Goal: Task Accomplishment & Management: Manage account settings

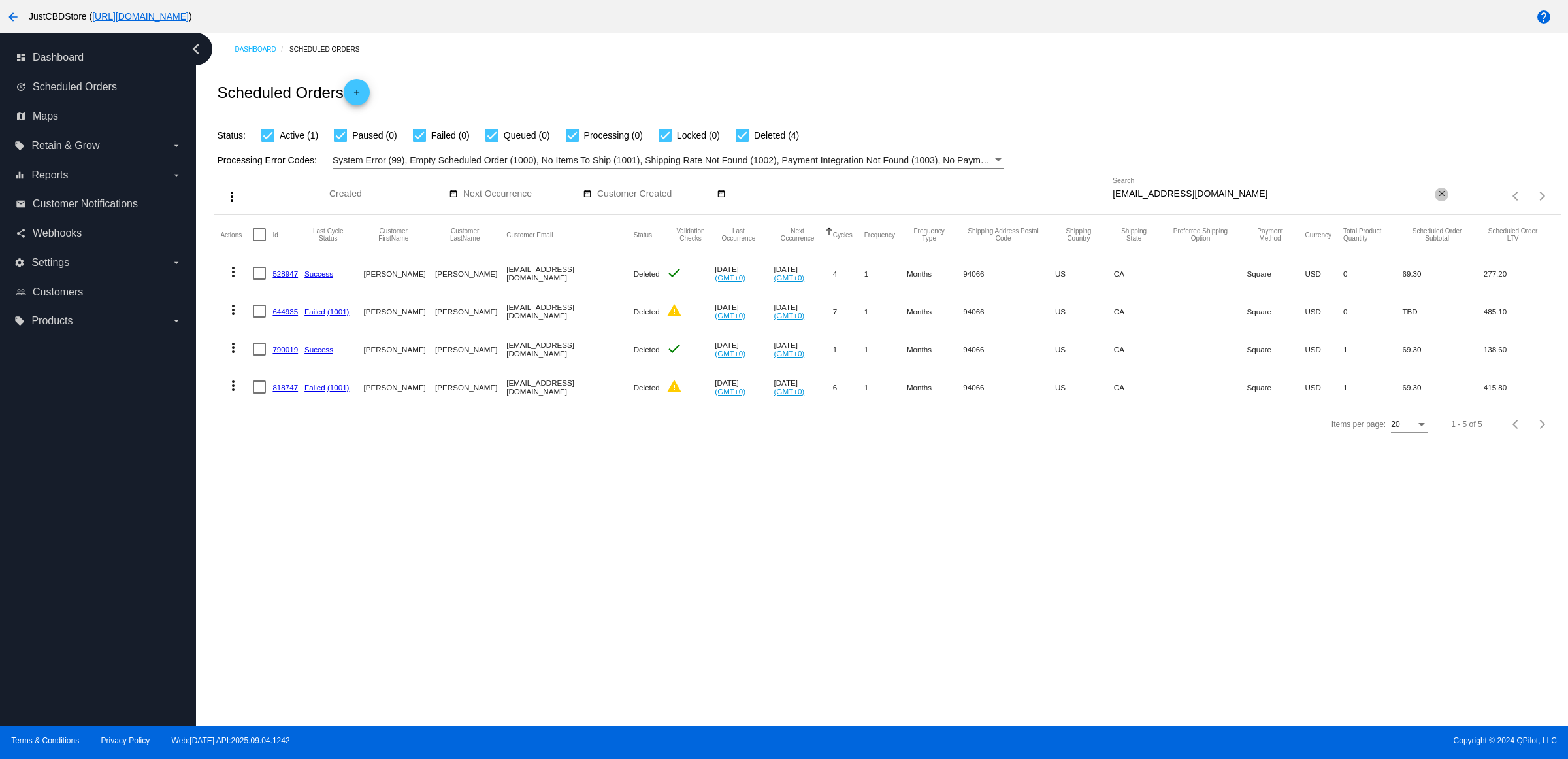
click at [1438, 200] on mat-icon "close" at bounding box center [1441, 194] width 9 height 10
click at [1436, 200] on input "Search" at bounding box center [1280, 194] width 336 height 10
paste input "[EMAIL_ADDRESS][DOMAIN_NAME]"
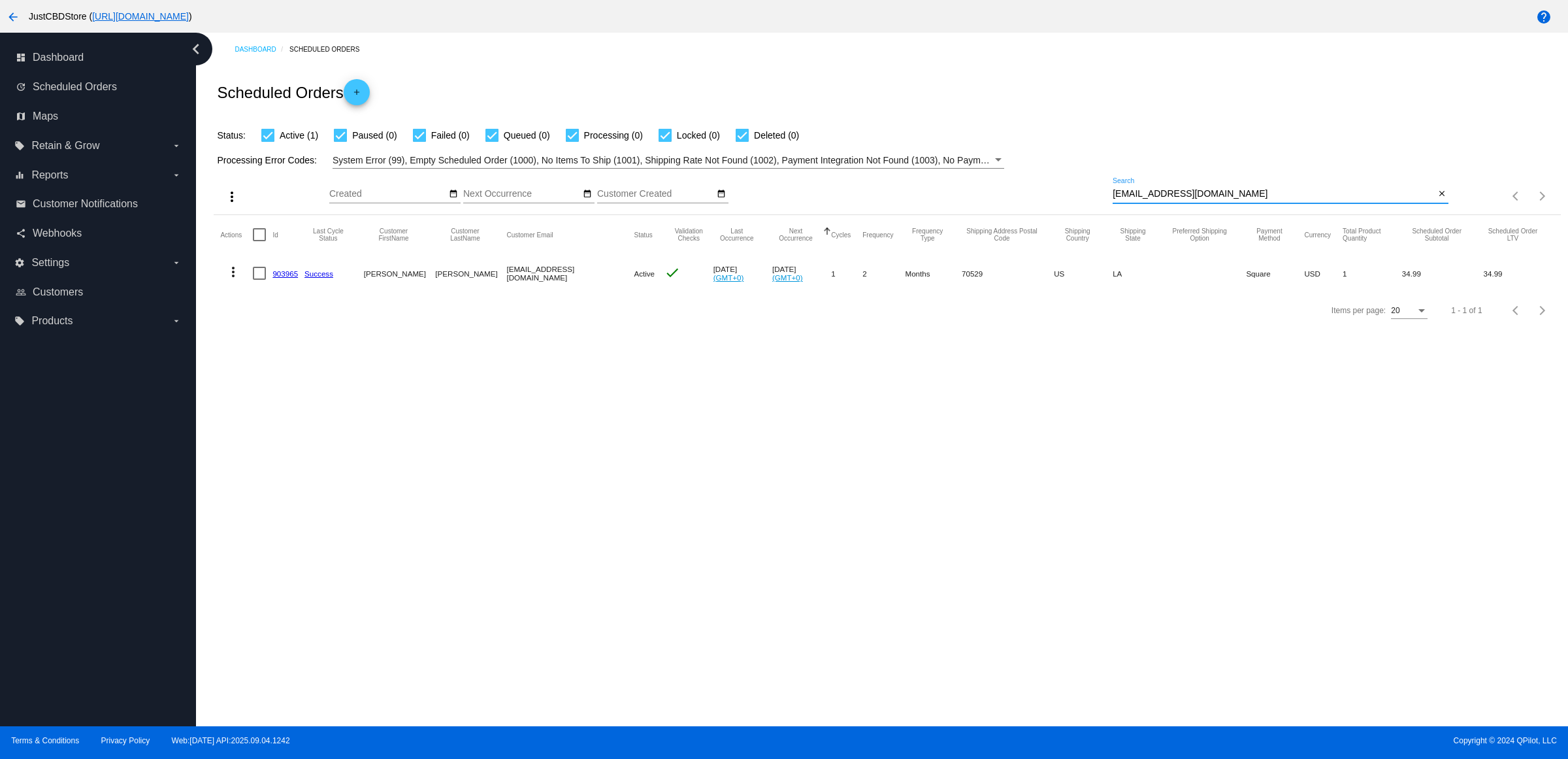
type input "[EMAIL_ADDRESS][DOMAIN_NAME]"
click at [281, 278] on link "903965" at bounding box center [285, 273] width 26 height 8
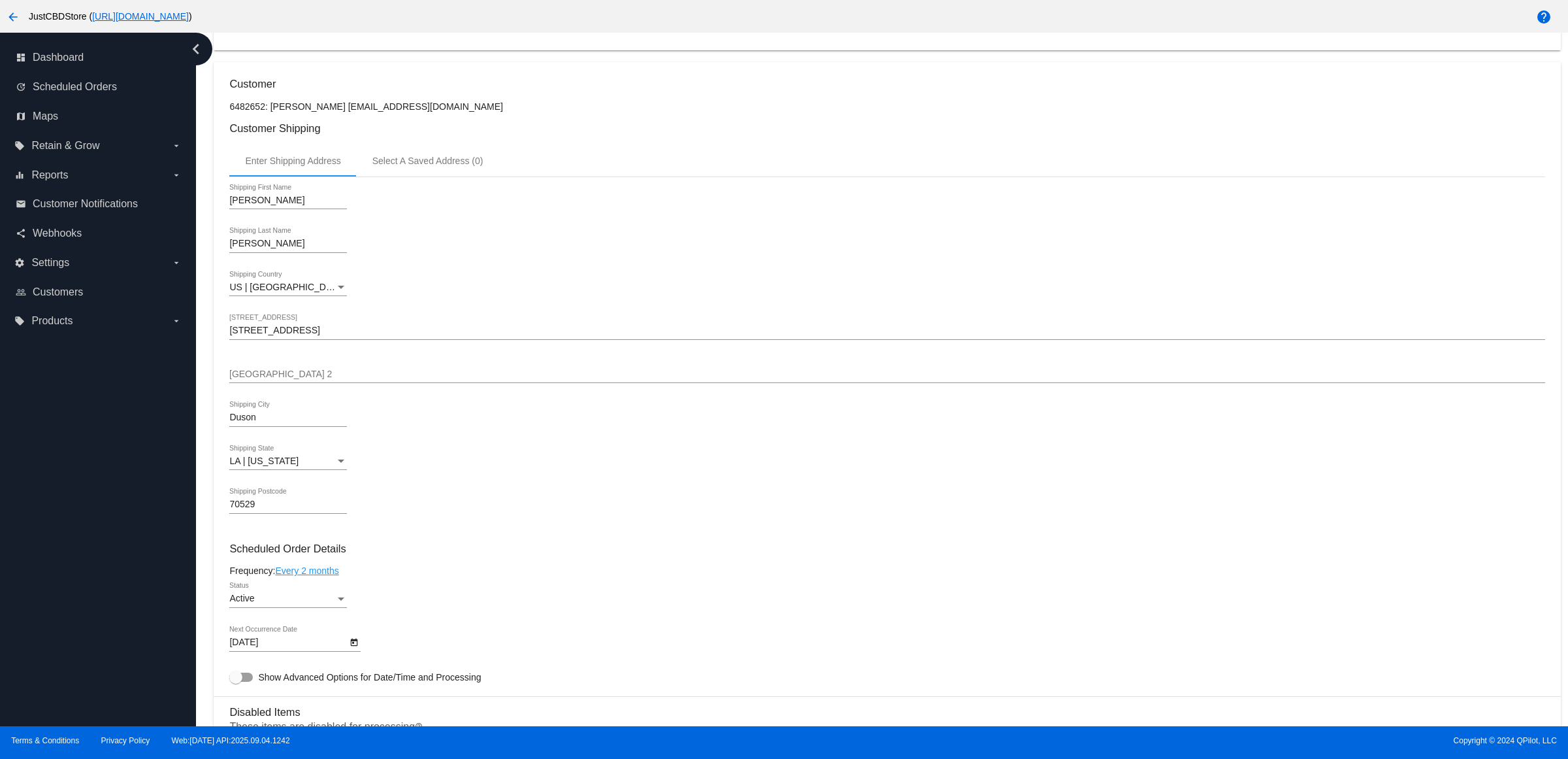
scroll to position [572, 0]
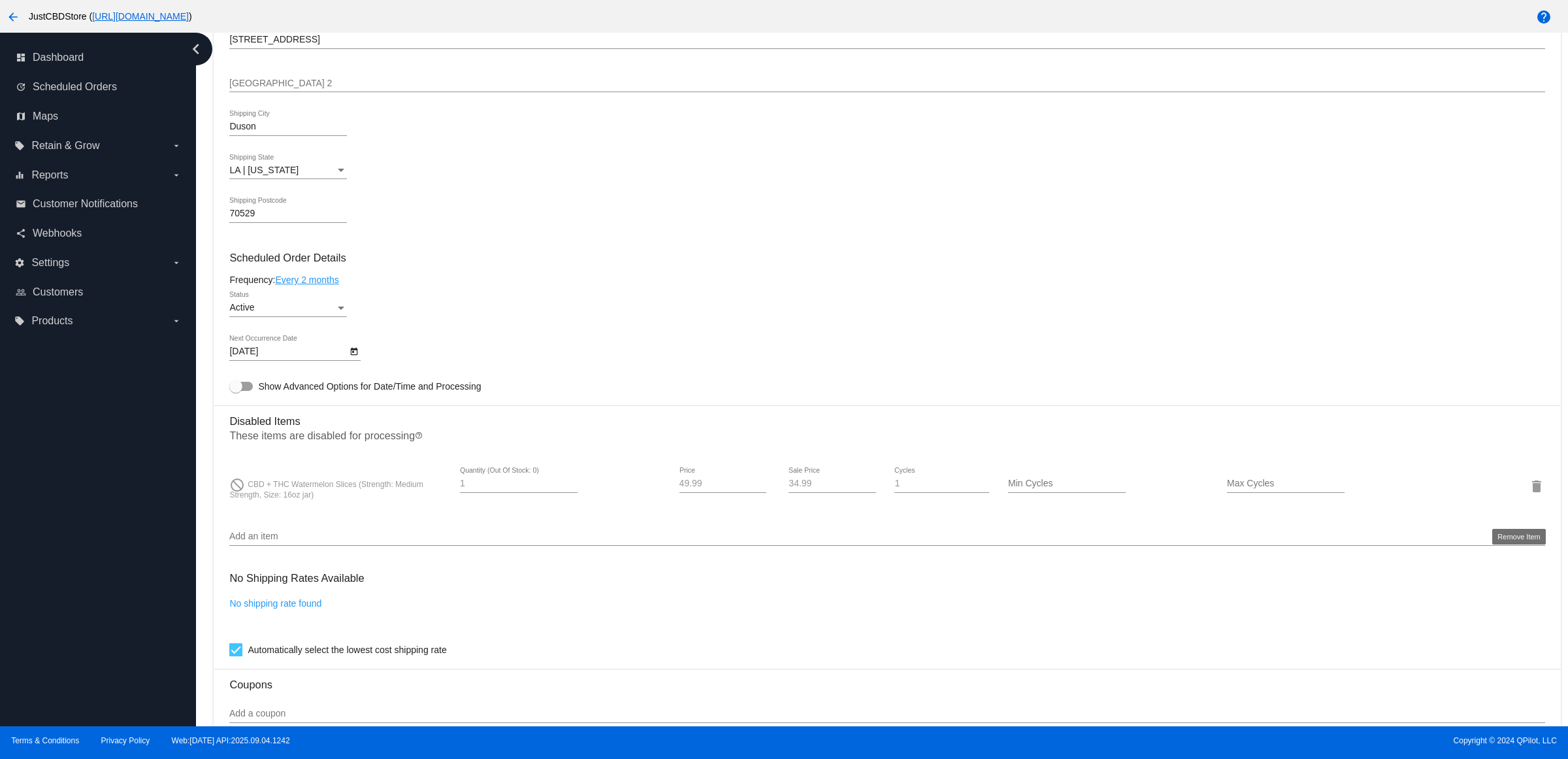
click at [1529, 494] on mat-icon "delete" at bounding box center [1537, 486] width 16 height 16
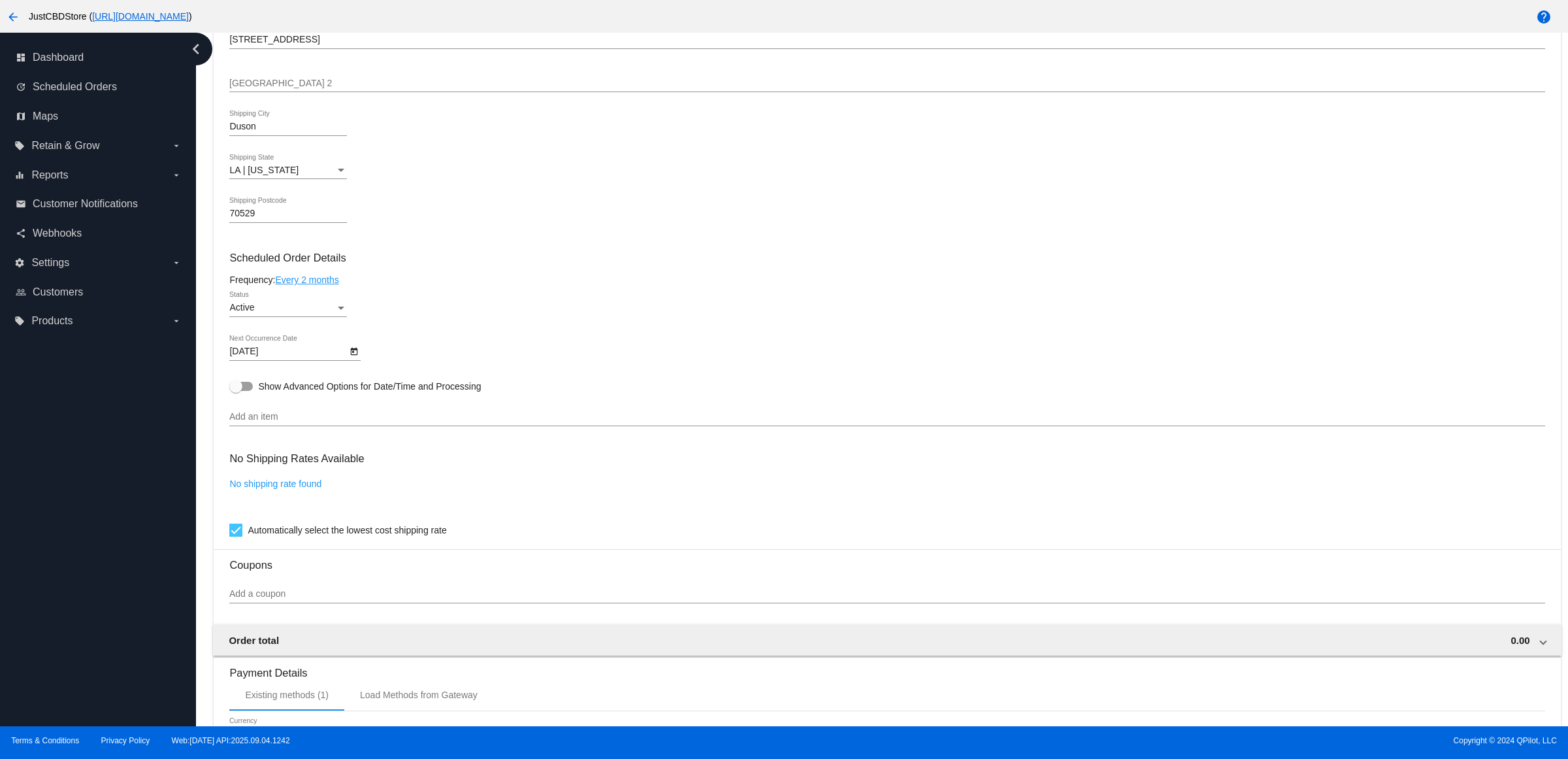
click at [422, 422] on input "Add an item" at bounding box center [887, 417] width 1315 height 10
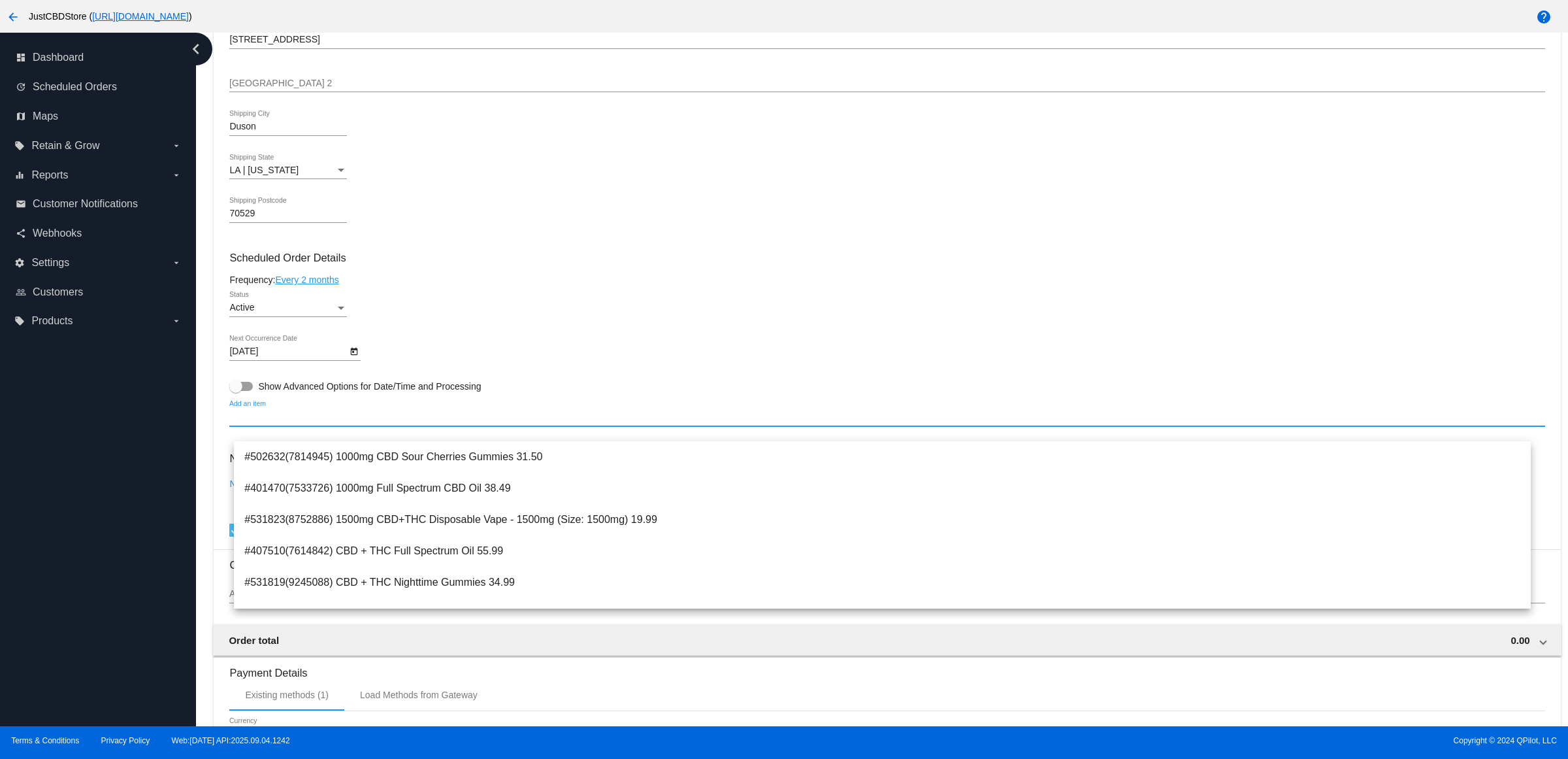
click at [455, 422] on input "Add an item" at bounding box center [887, 417] width 1315 height 10
click at [615, 329] on div "Active Status" at bounding box center [887, 310] width 1315 height 38
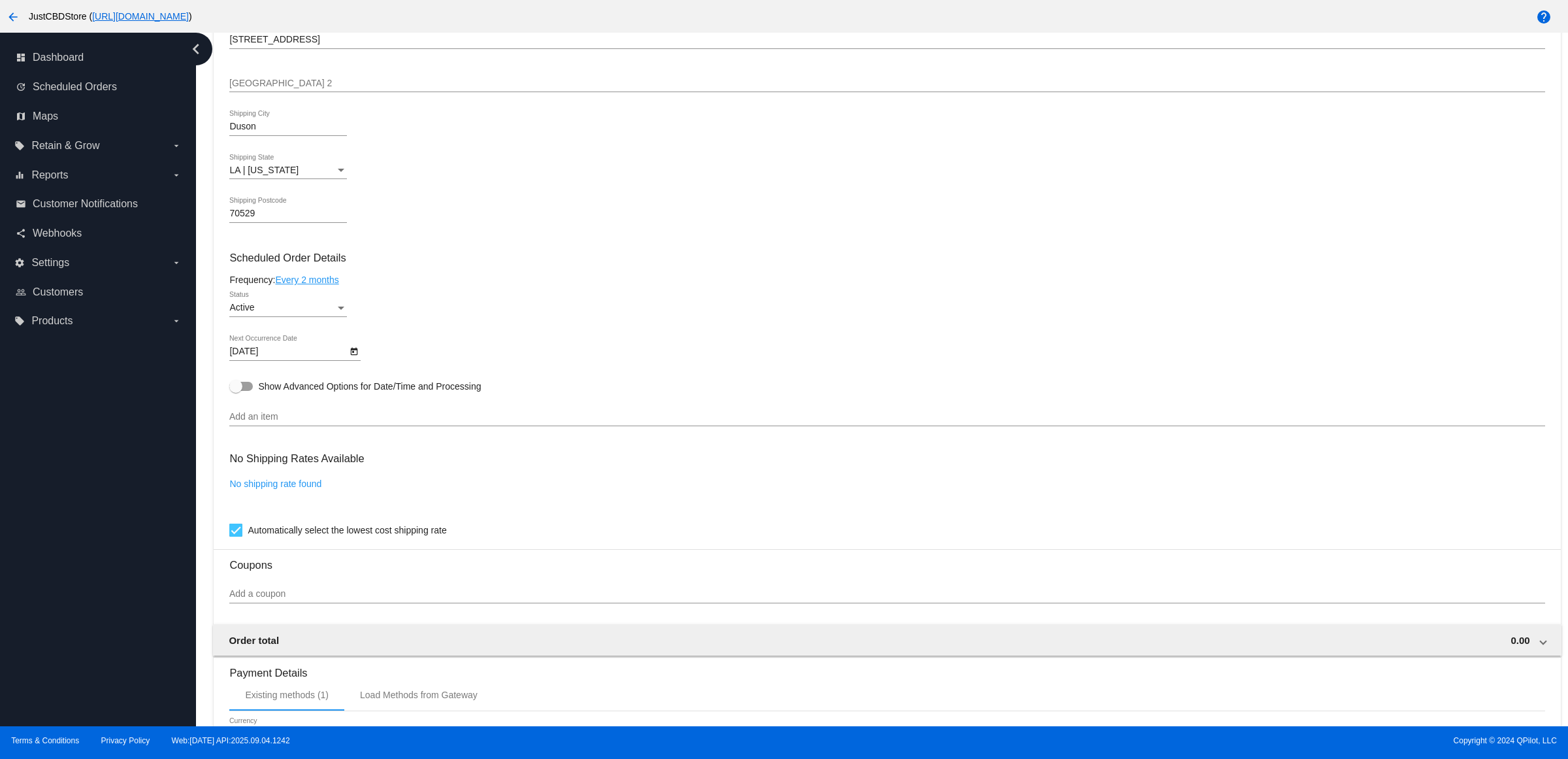
click at [348, 422] on input "Add an item" at bounding box center [887, 417] width 1315 height 10
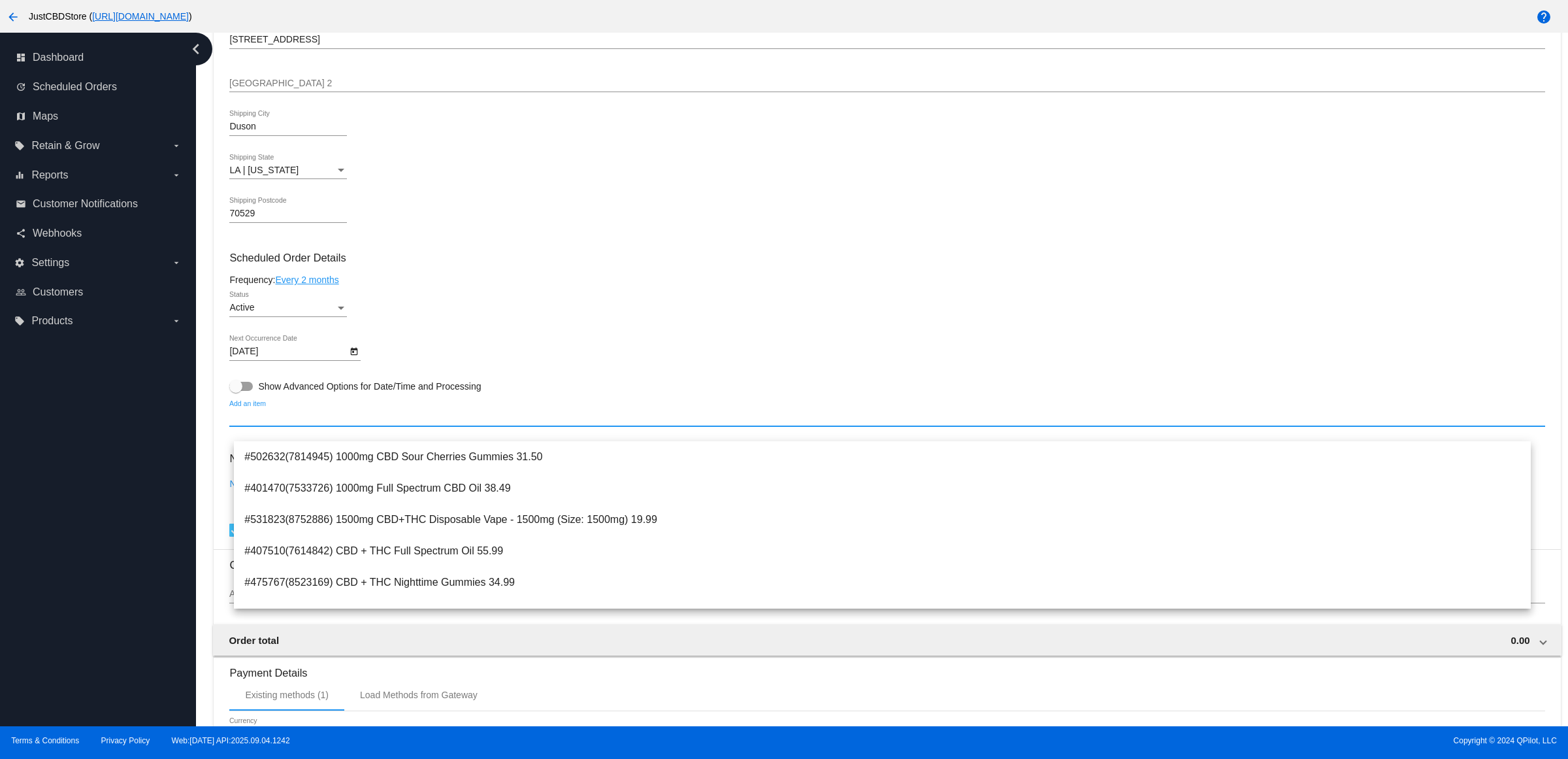
click at [651, 329] on div "Active Status" at bounding box center [887, 310] width 1315 height 38
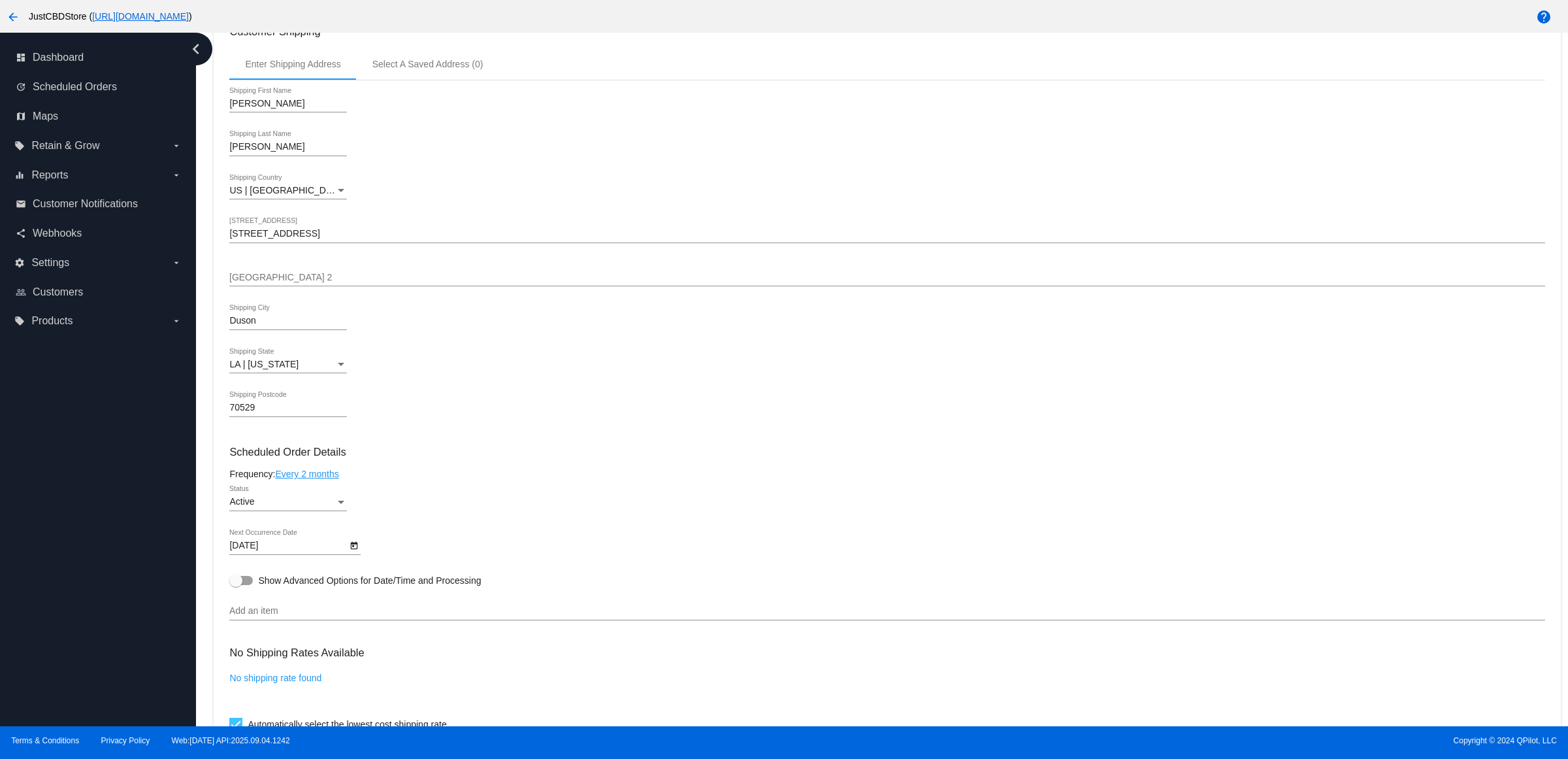
scroll to position [0, 0]
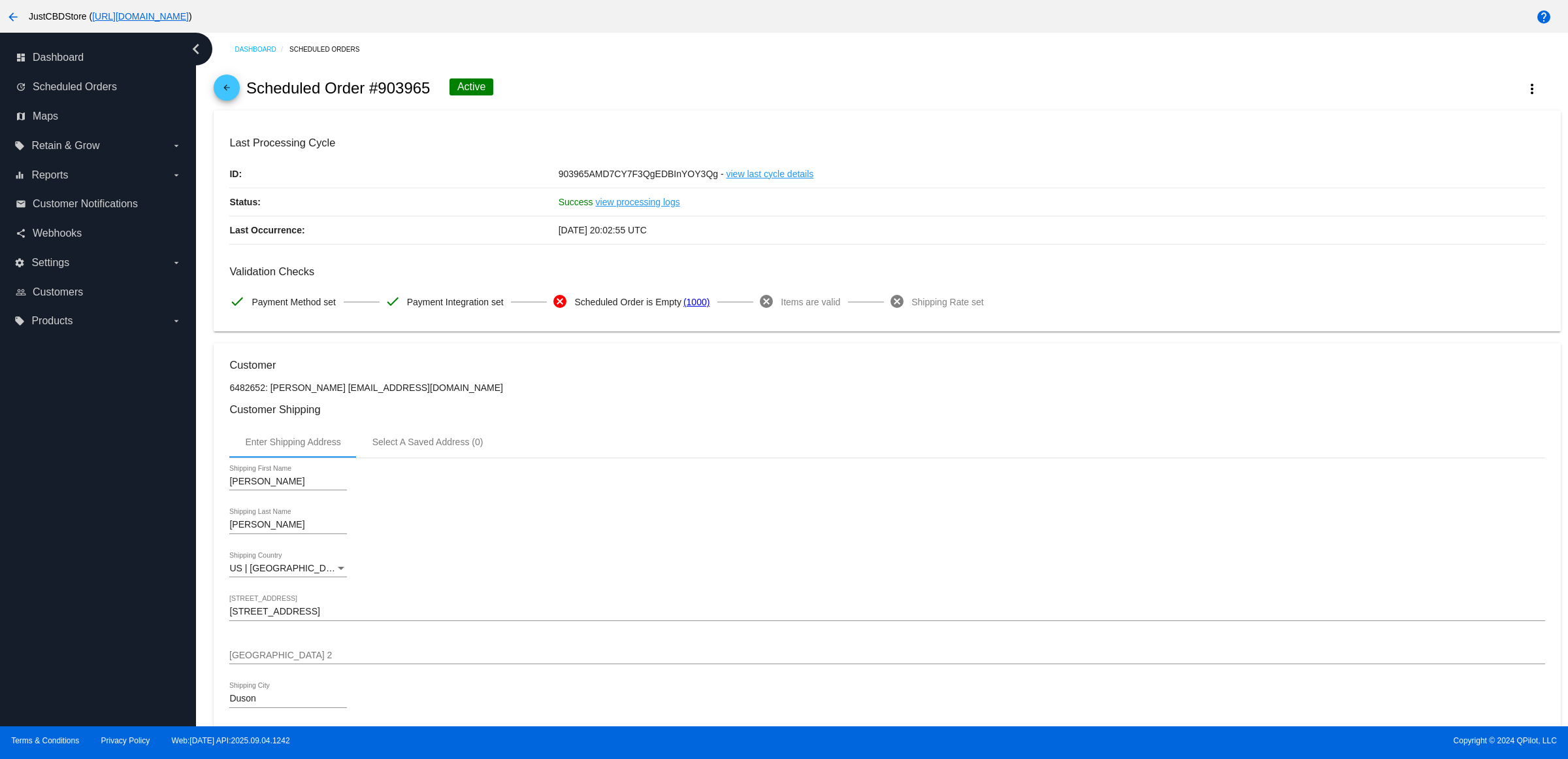
click at [641, 416] on h3 "Customer Shipping" at bounding box center [887, 410] width 1315 height 13
click at [232, 92] on mat-icon "arrow_back" at bounding box center [227, 90] width 16 height 16
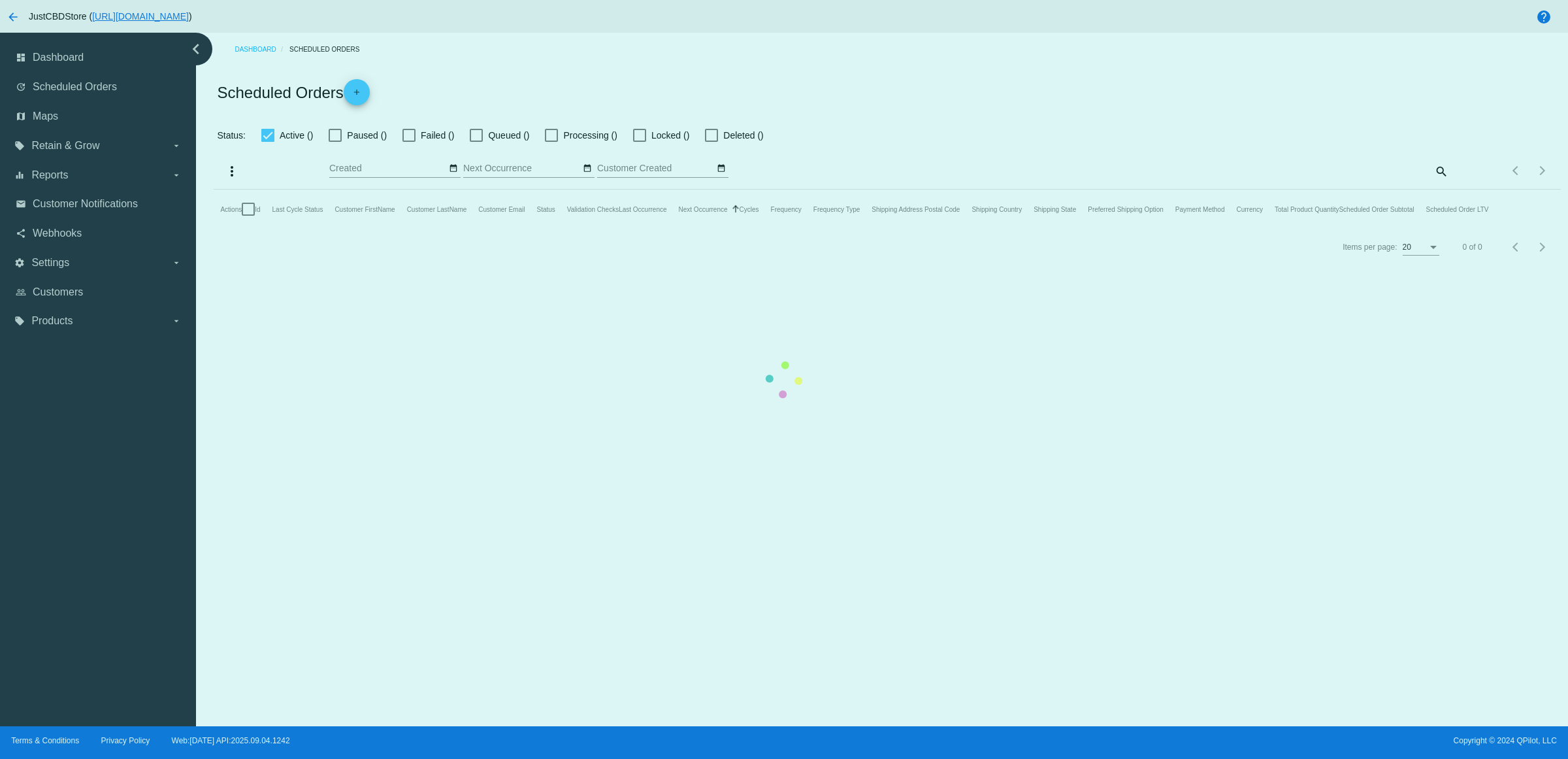
checkbox input "true"
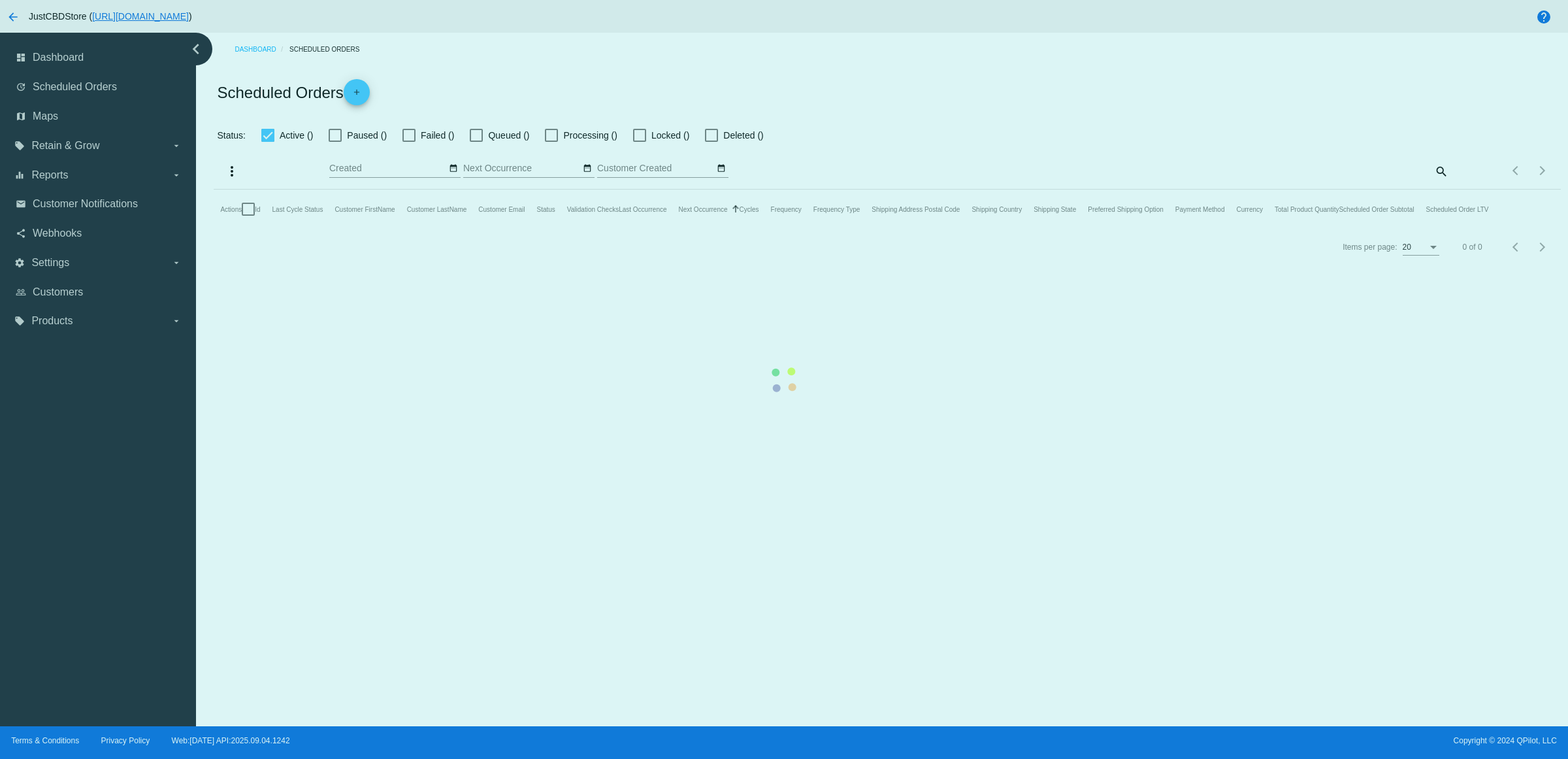
checkbox input "true"
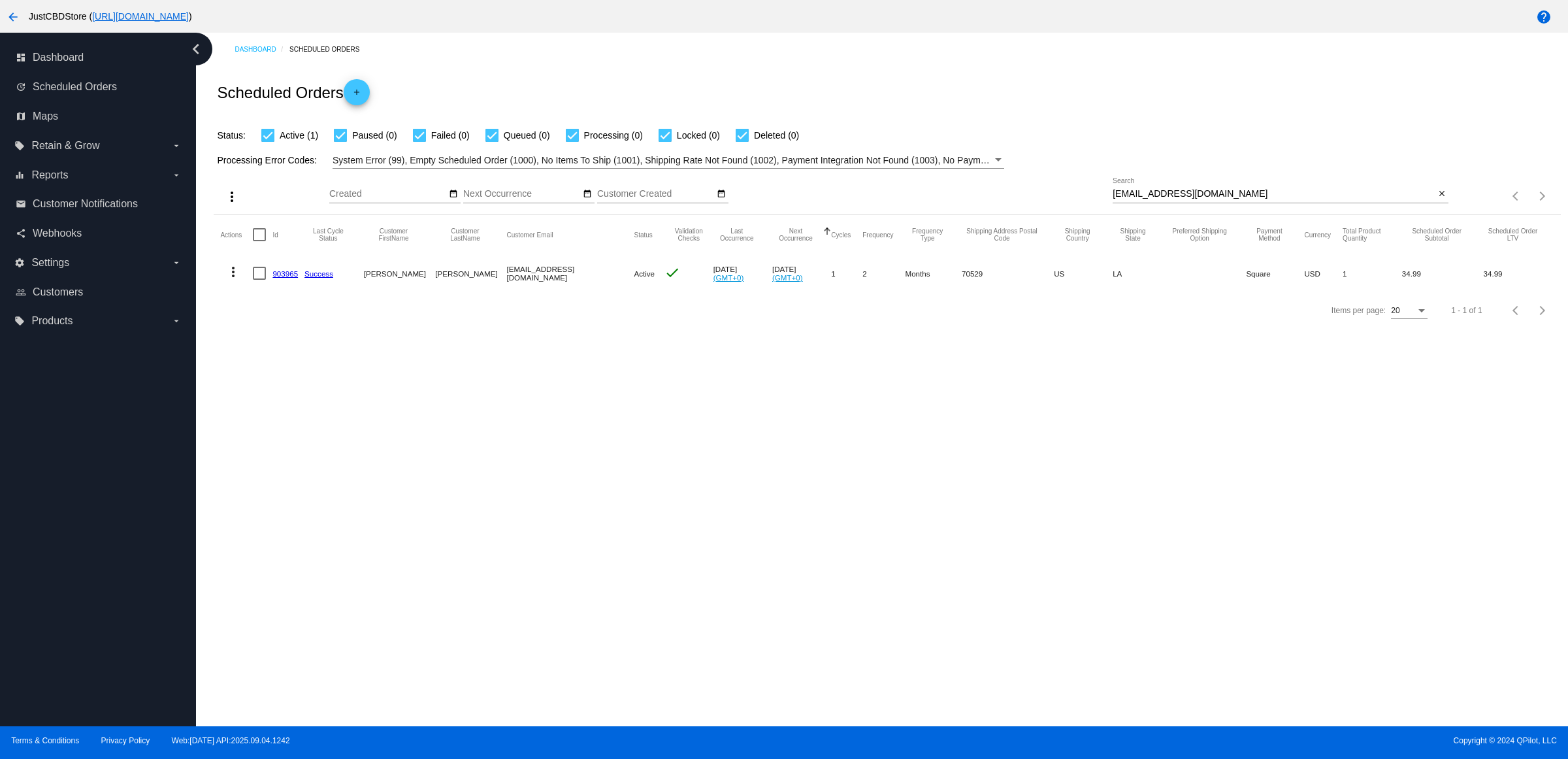
click at [289, 278] on link "903965" at bounding box center [285, 273] width 26 height 8
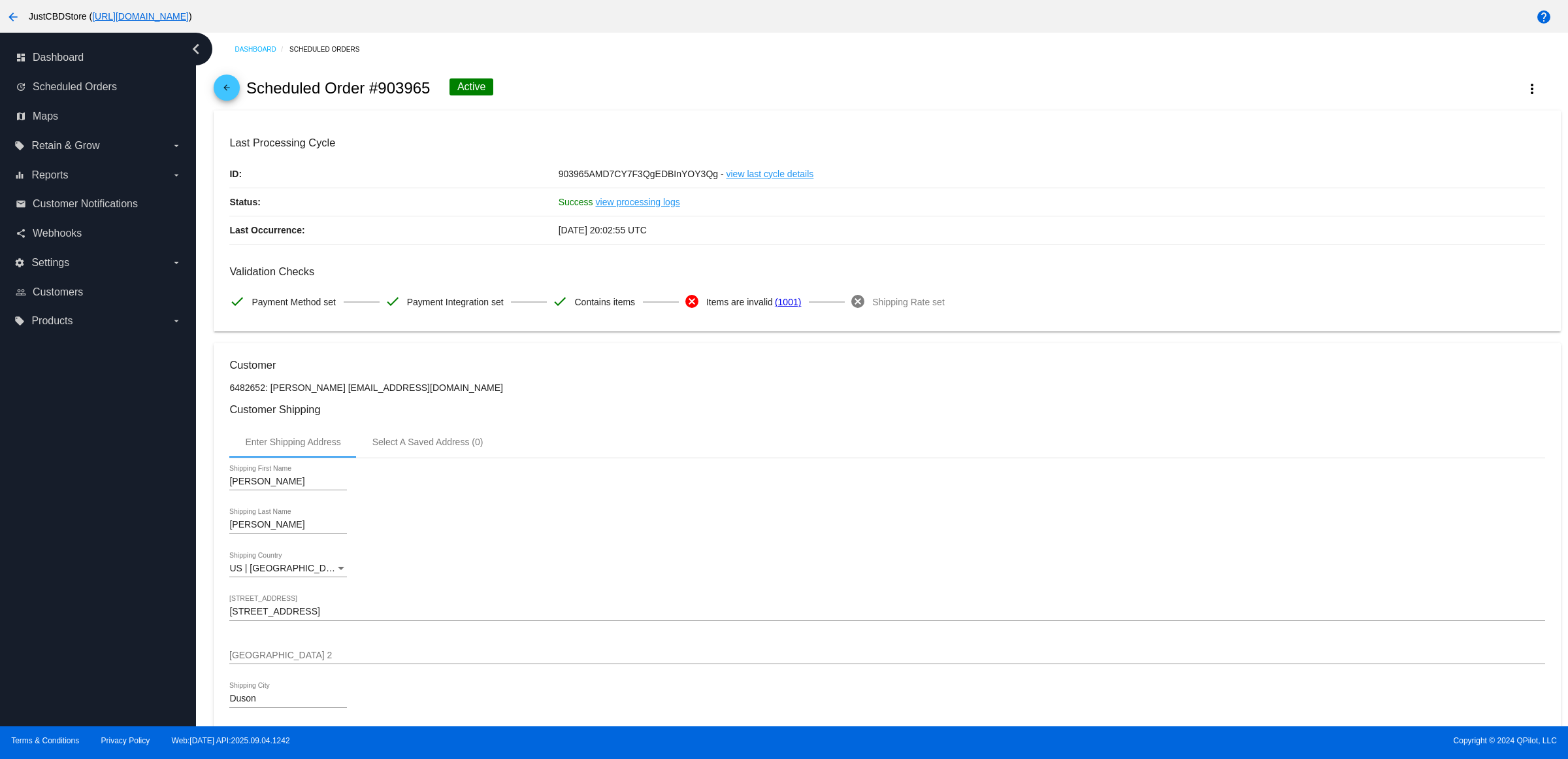
click at [1163, 216] on div "Success view processing logs" at bounding box center [1051, 202] width 987 height 27
click at [1065, 449] on div "Enter Shipping Address Select A Saved Address (0)" at bounding box center [887, 442] width 1315 height 31
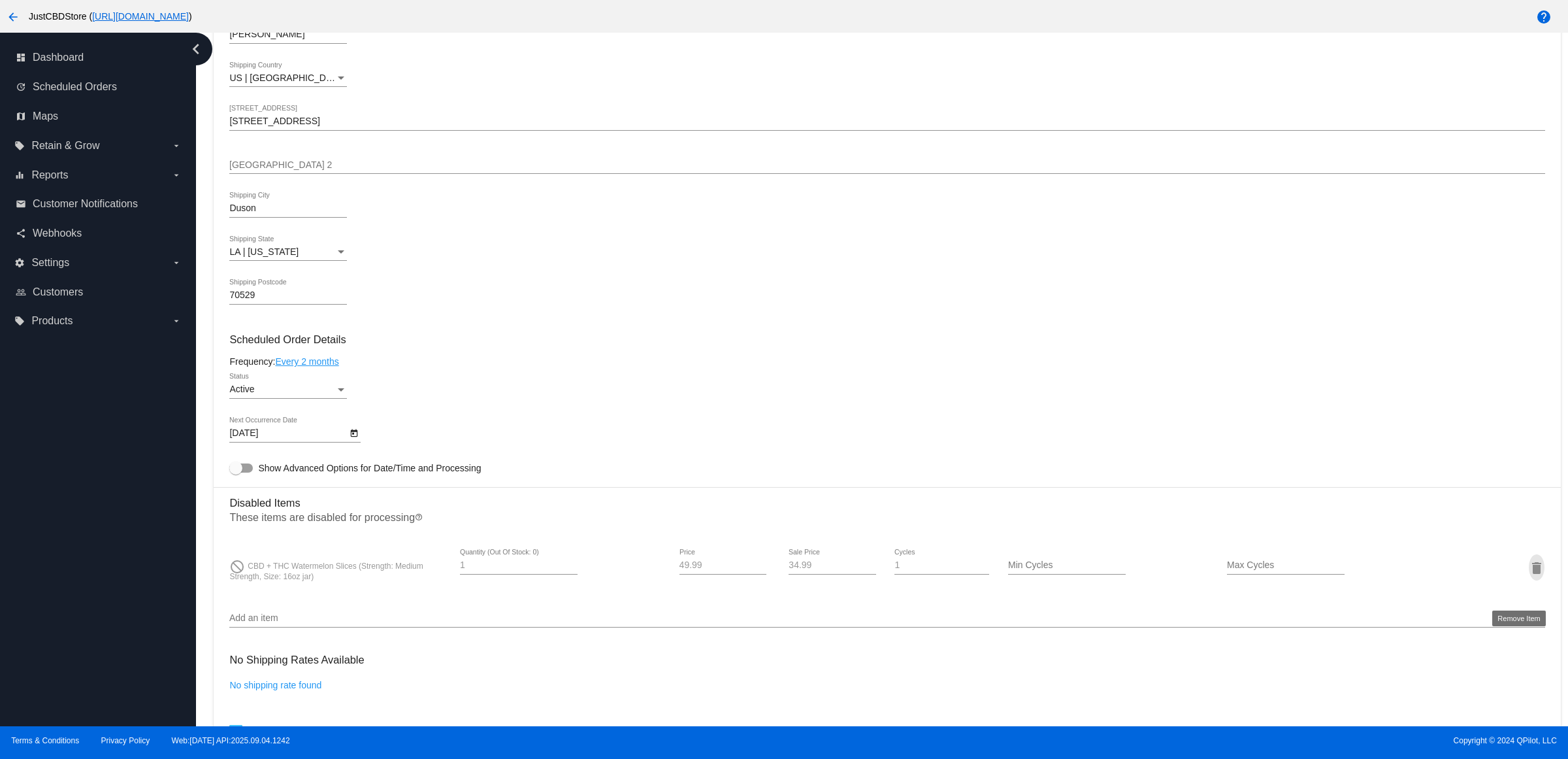
click at [1529, 576] on mat-icon "delete" at bounding box center [1537, 568] width 16 height 16
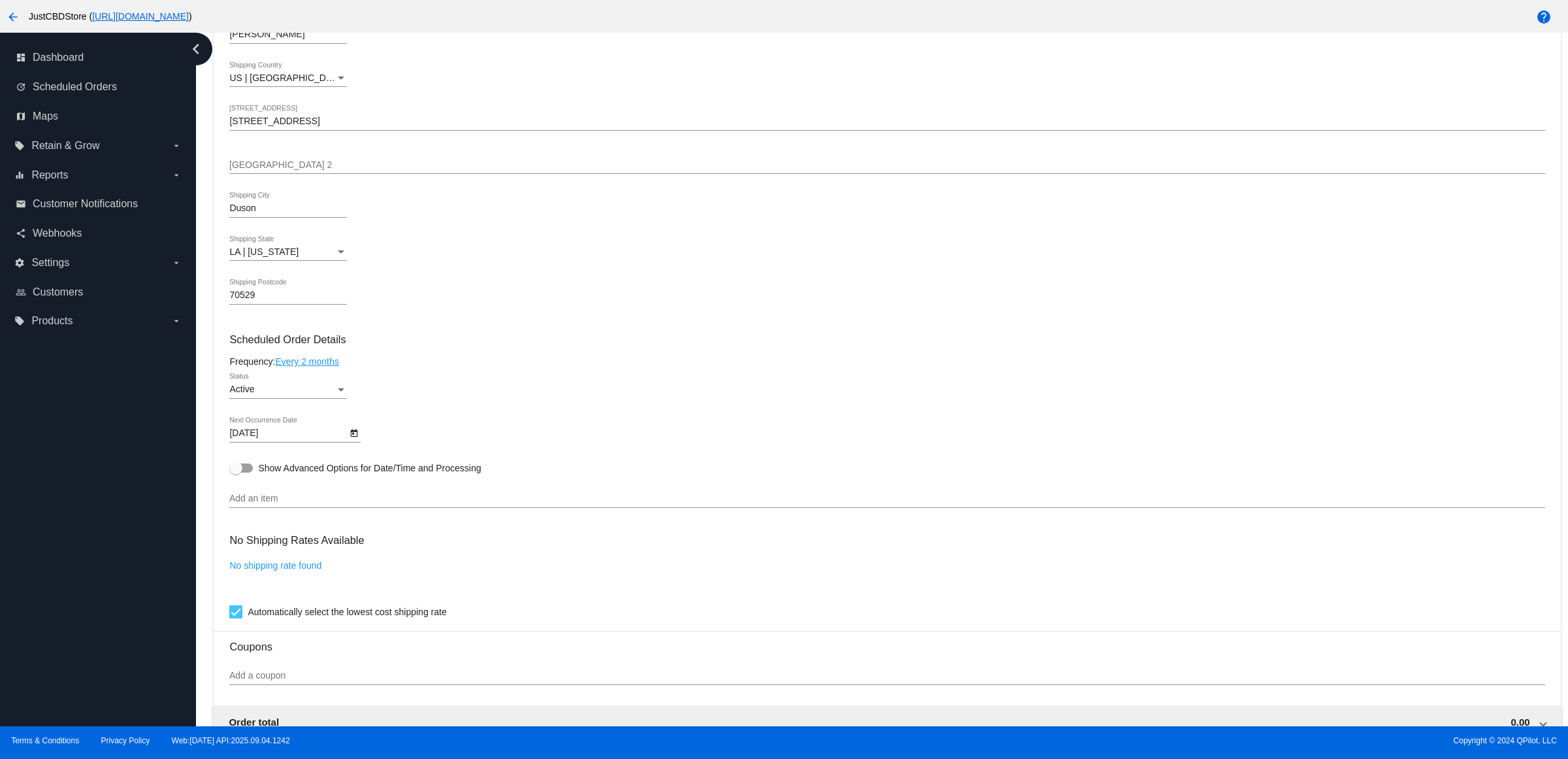
click at [284, 503] on div "Add an item" at bounding box center [887, 495] width 1315 height 26
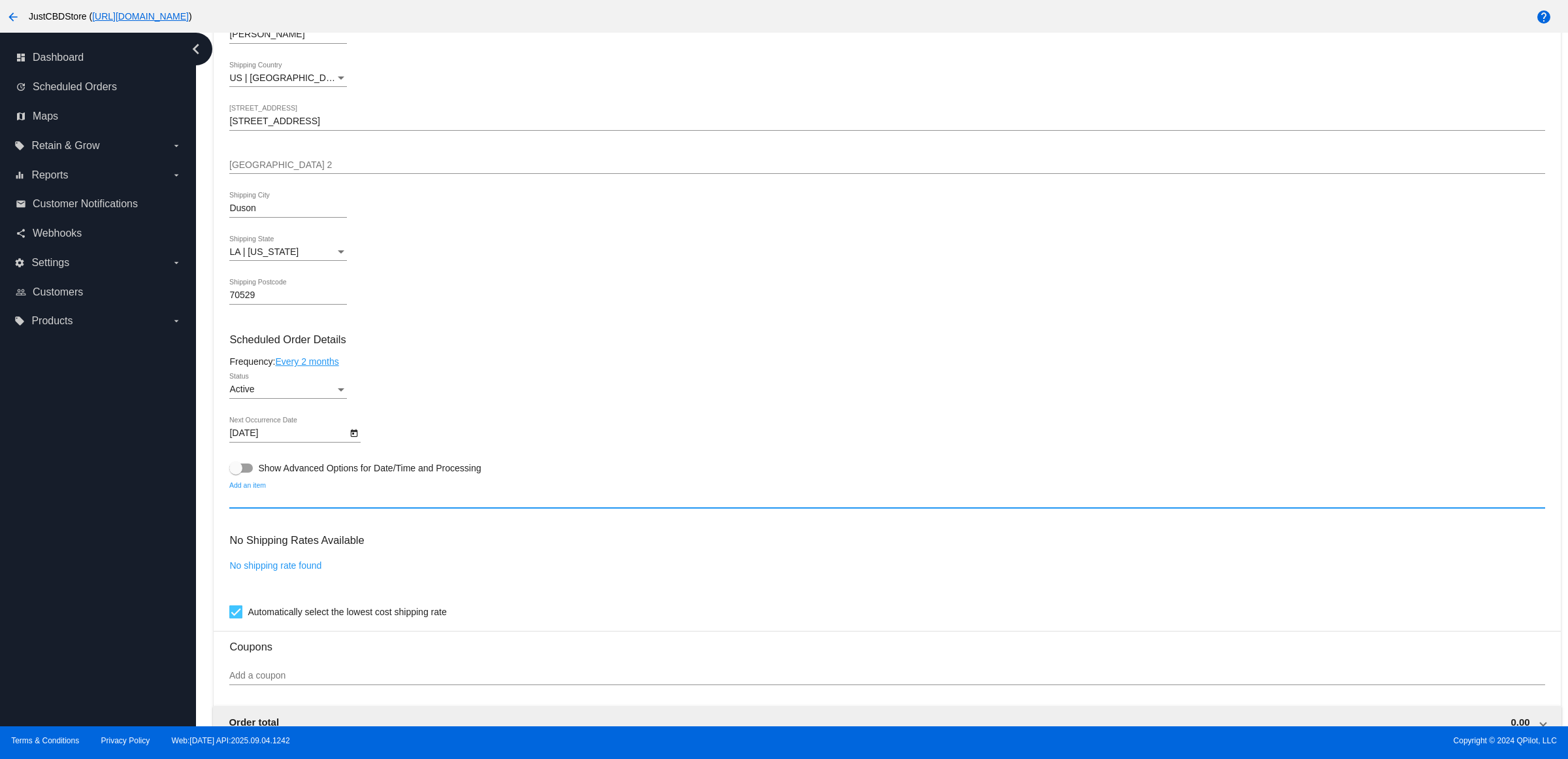
click at [292, 508] on div "Add an item" at bounding box center [887, 495] width 1315 height 26
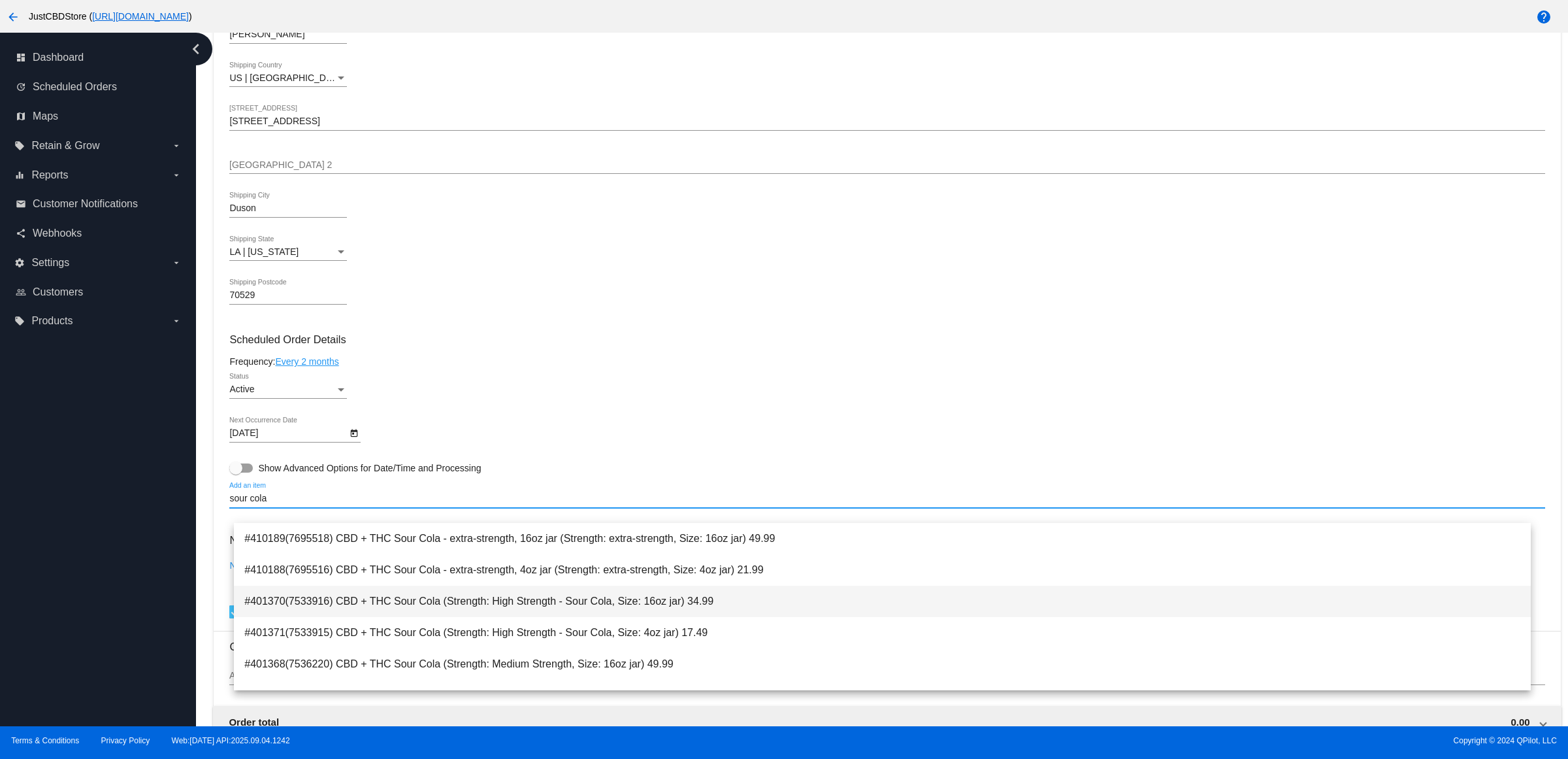
type input "sour cola"
click at [678, 605] on span "#401370(7533916) CBD + THC Sour Cola (Strength: High Strength - Sour Cola, Size…" at bounding box center [882, 601] width 1276 height 31
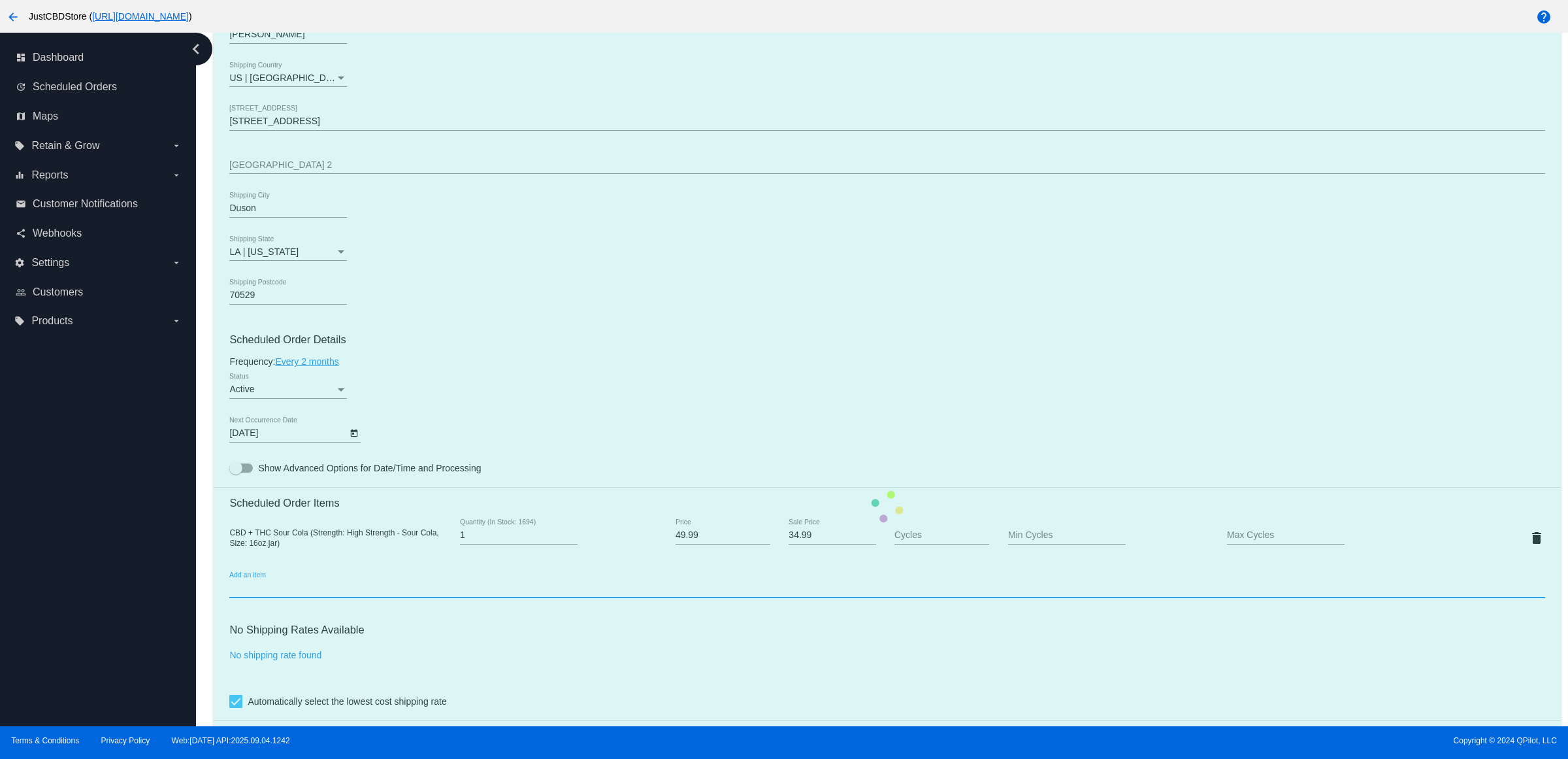
click at [631, 296] on mat-card "Customer 6482652: [PERSON_NAME] [EMAIL_ADDRESS][DOMAIN_NAME] Customer Shipping …" at bounding box center [887, 506] width 1346 height 1307
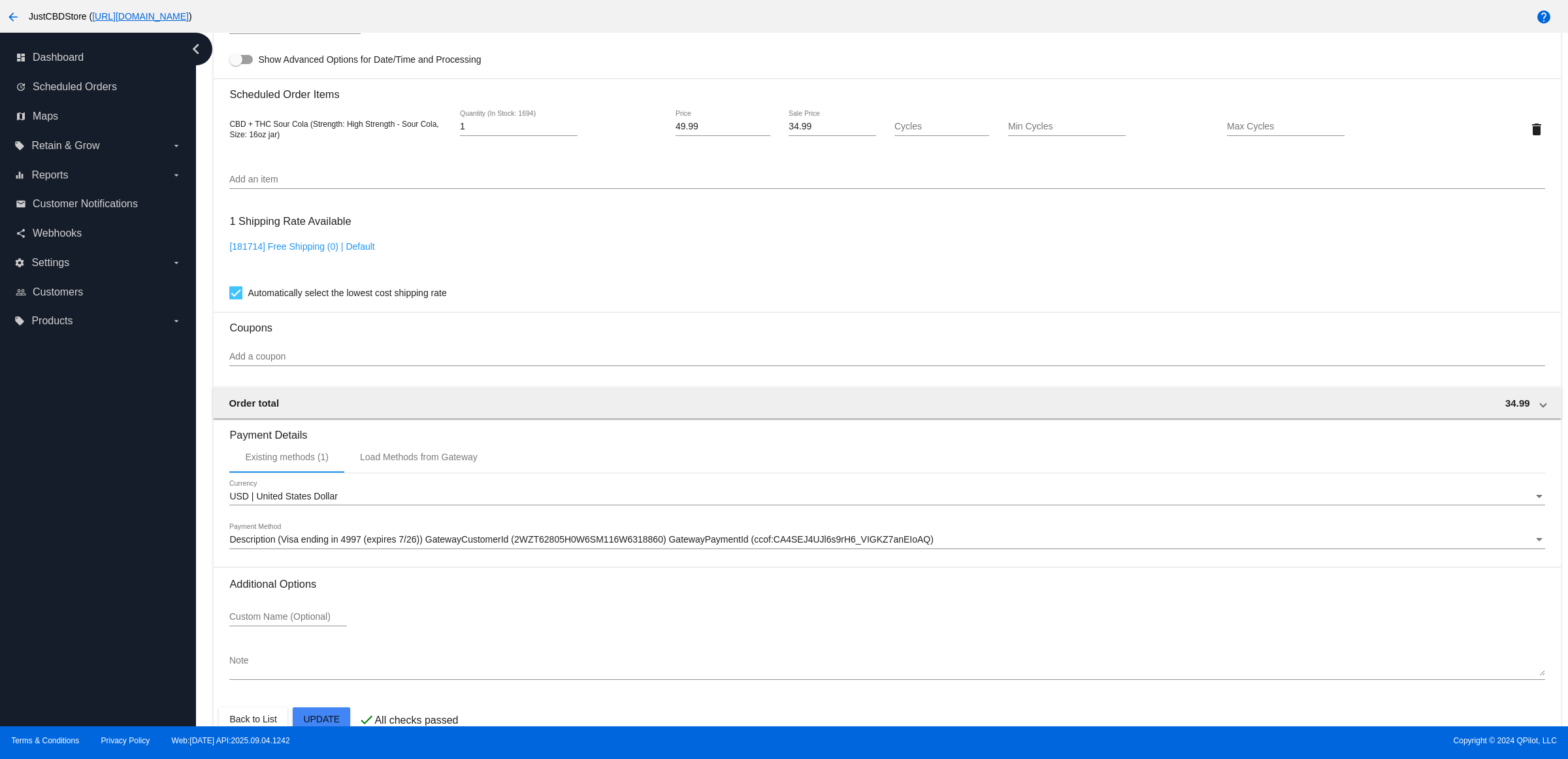
scroll to position [939, 0]
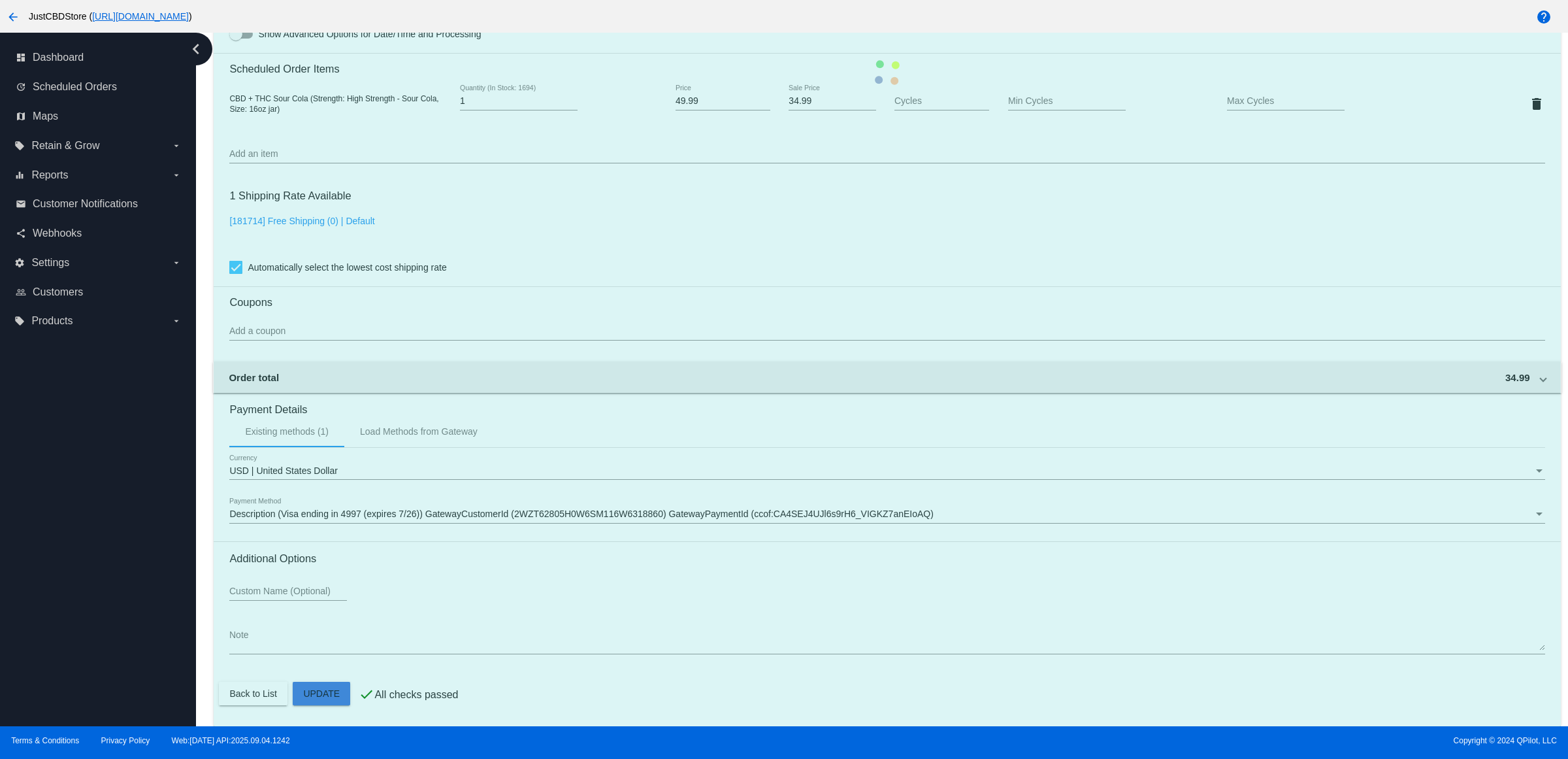
click at [321, 681] on mat-card "Customer 6482652: [PERSON_NAME] [EMAIL_ADDRESS][DOMAIN_NAME] Customer Shipping …" at bounding box center [887, 72] width 1346 height 1307
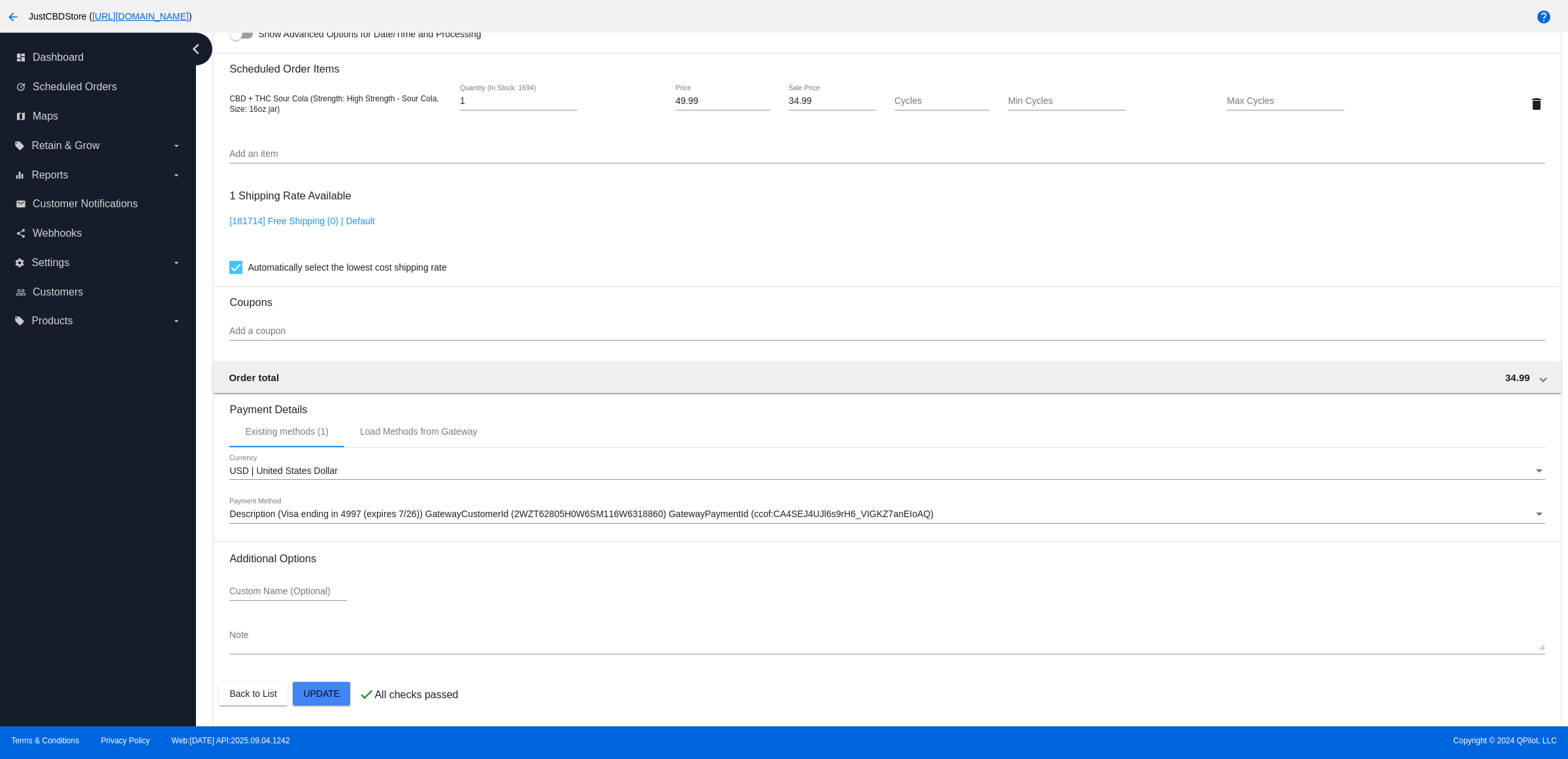
click at [332, 698] on mat-card "Customer 6482652: [PERSON_NAME] [EMAIL_ADDRESS][DOMAIN_NAME] Customer Shipping …" at bounding box center [887, 72] width 1346 height 1307
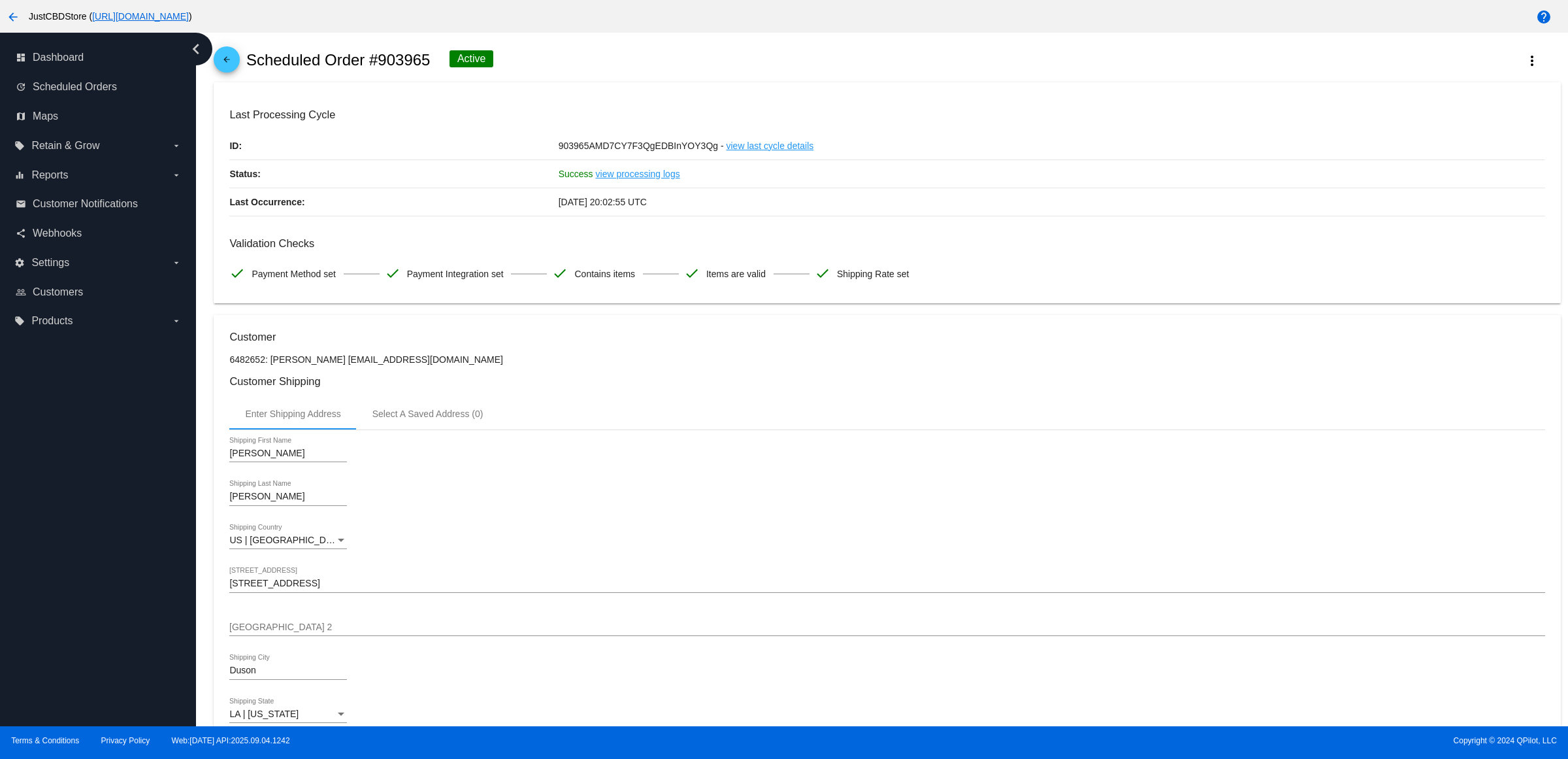
scroll to position [0, 0]
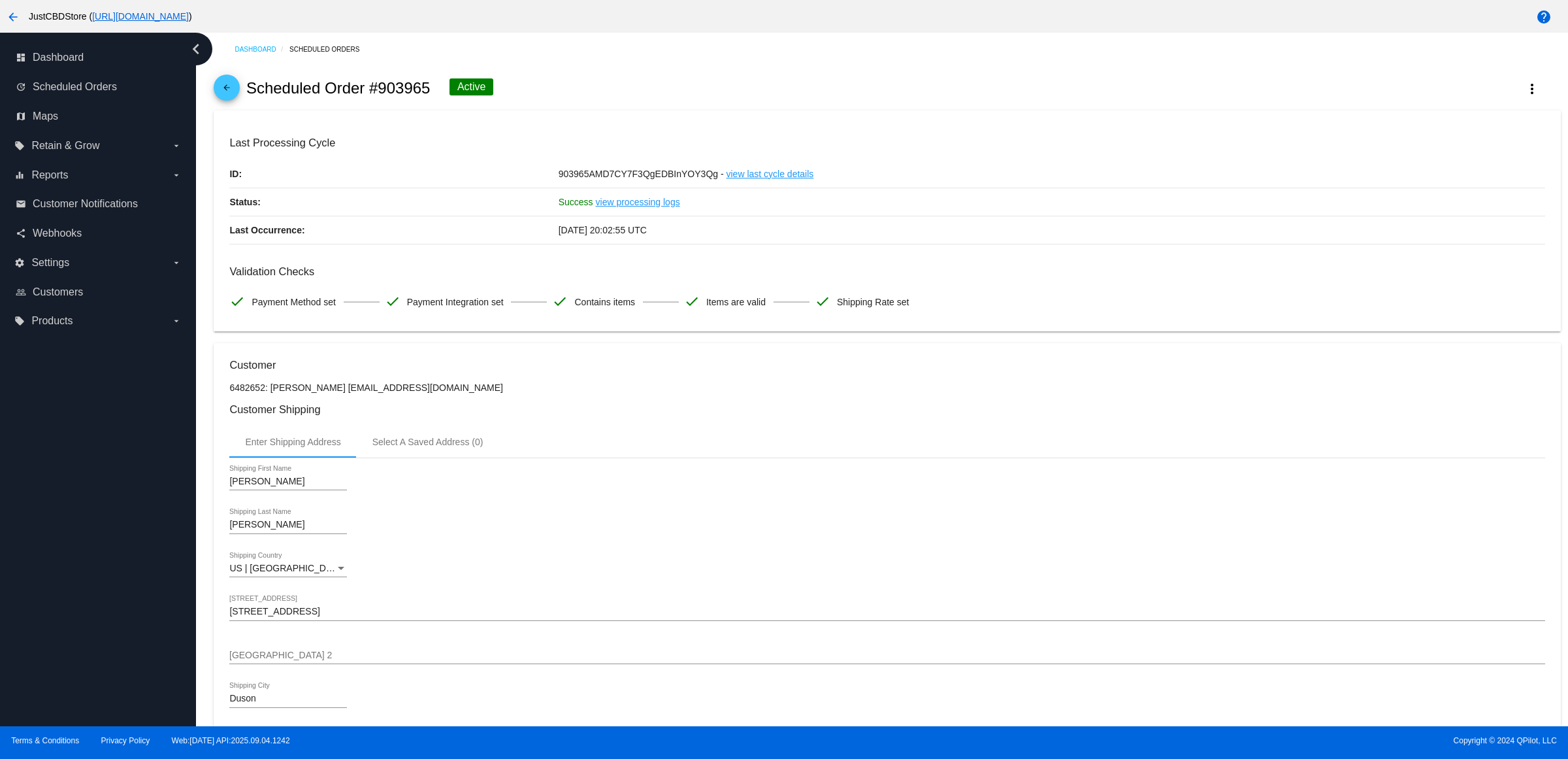
click at [234, 99] on mat-icon "arrow_back" at bounding box center [227, 90] width 16 height 16
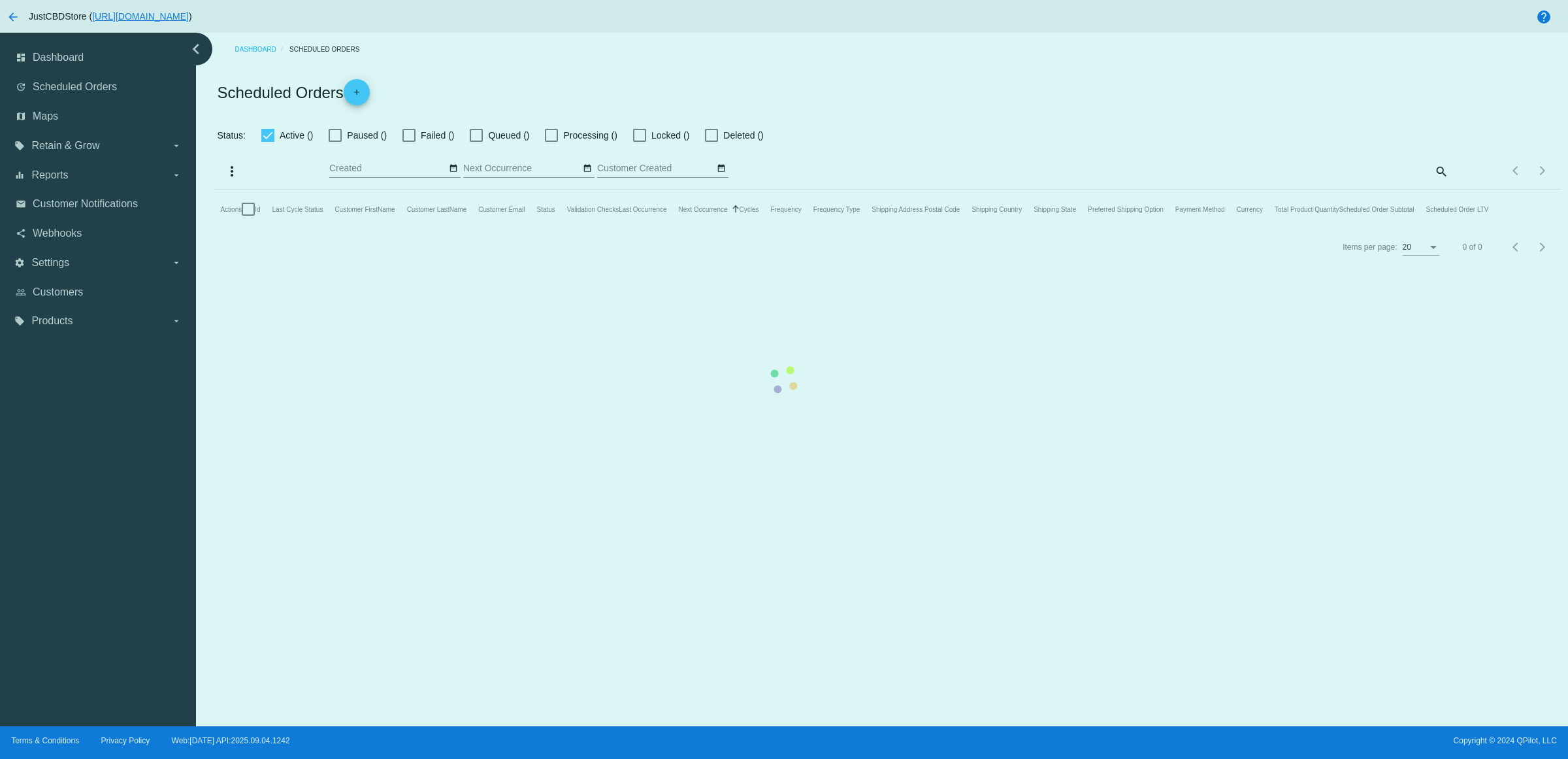
checkbox input "true"
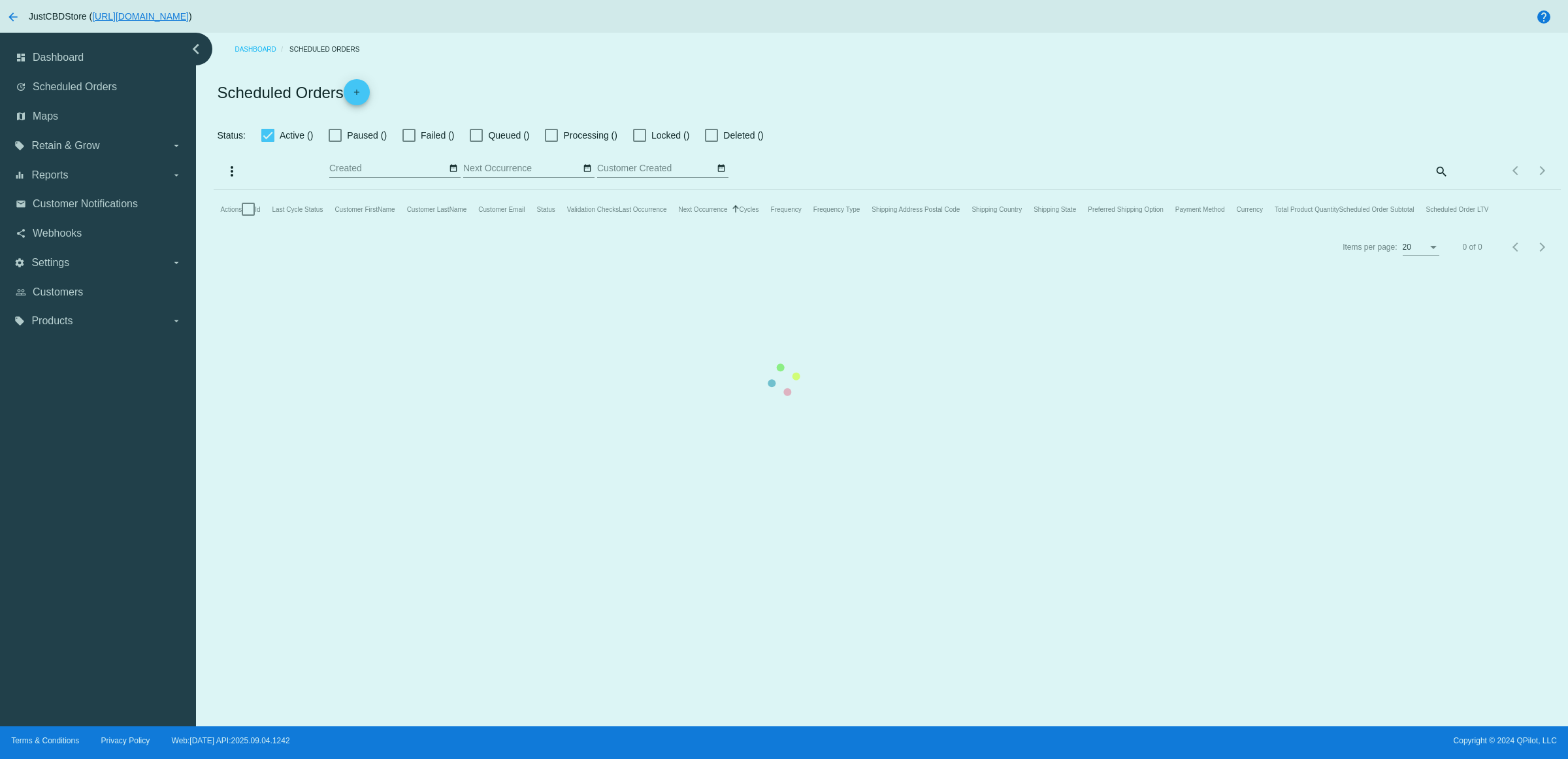
checkbox input "true"
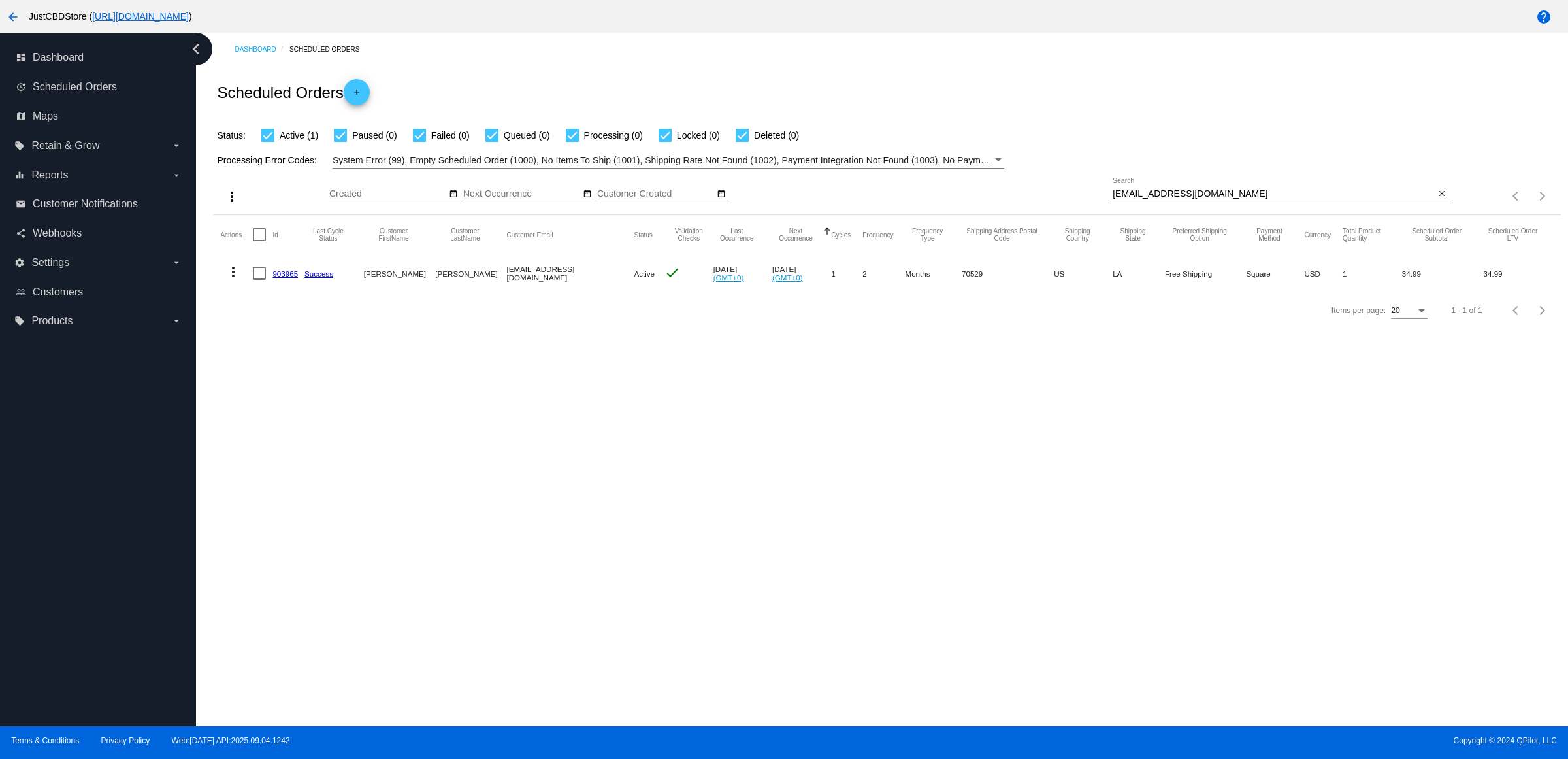
click at [1439, 200] on mat-icon "close" at bounding box center [1441, 194] width 9 height 10
click at [1439, 207] on mat-icon "search" at bounding box center [1440, 196] width 16 height 20
click at [1439, 200] on input "Search" at bounding box center [1280, 194] width 336 height 10
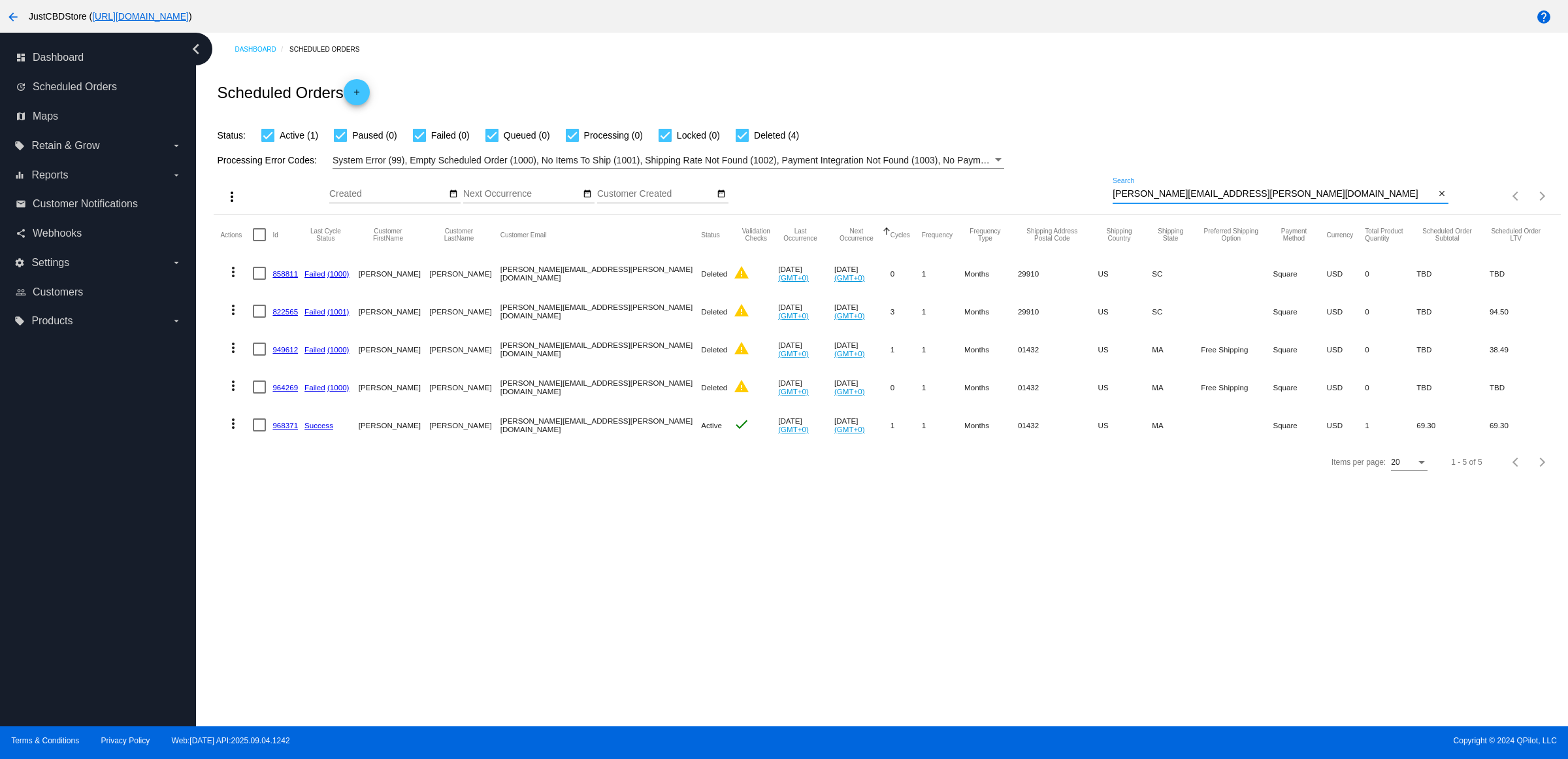
type input "[PERSON_NAME][EMAIL_ADDRESS][PERSON_NAME][DOMAIN_NAME]"
click at [289, 429] on link "968371" at bounding box center [285, 425] width 26 height 8
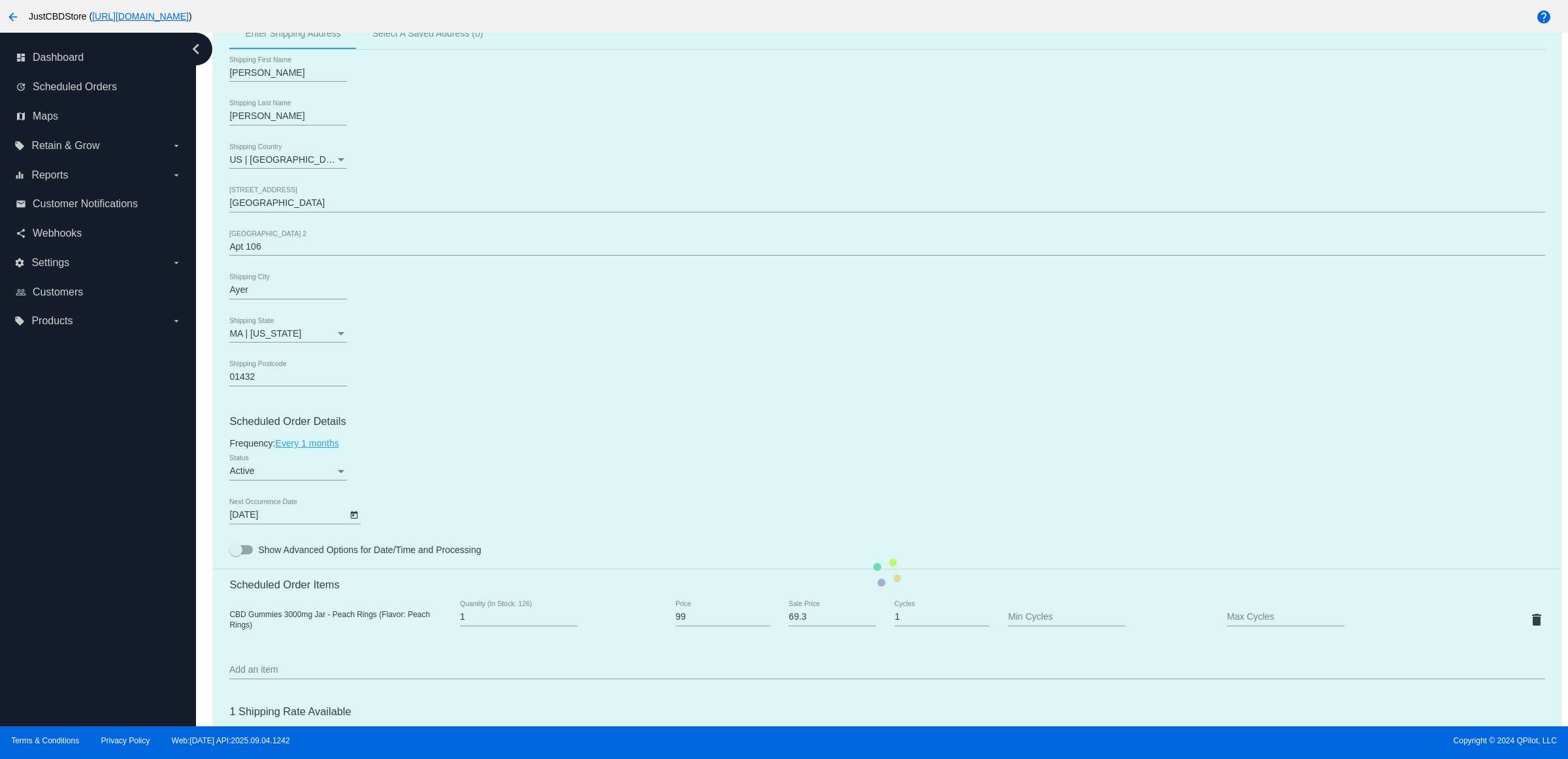
scroll to position [654, 0]
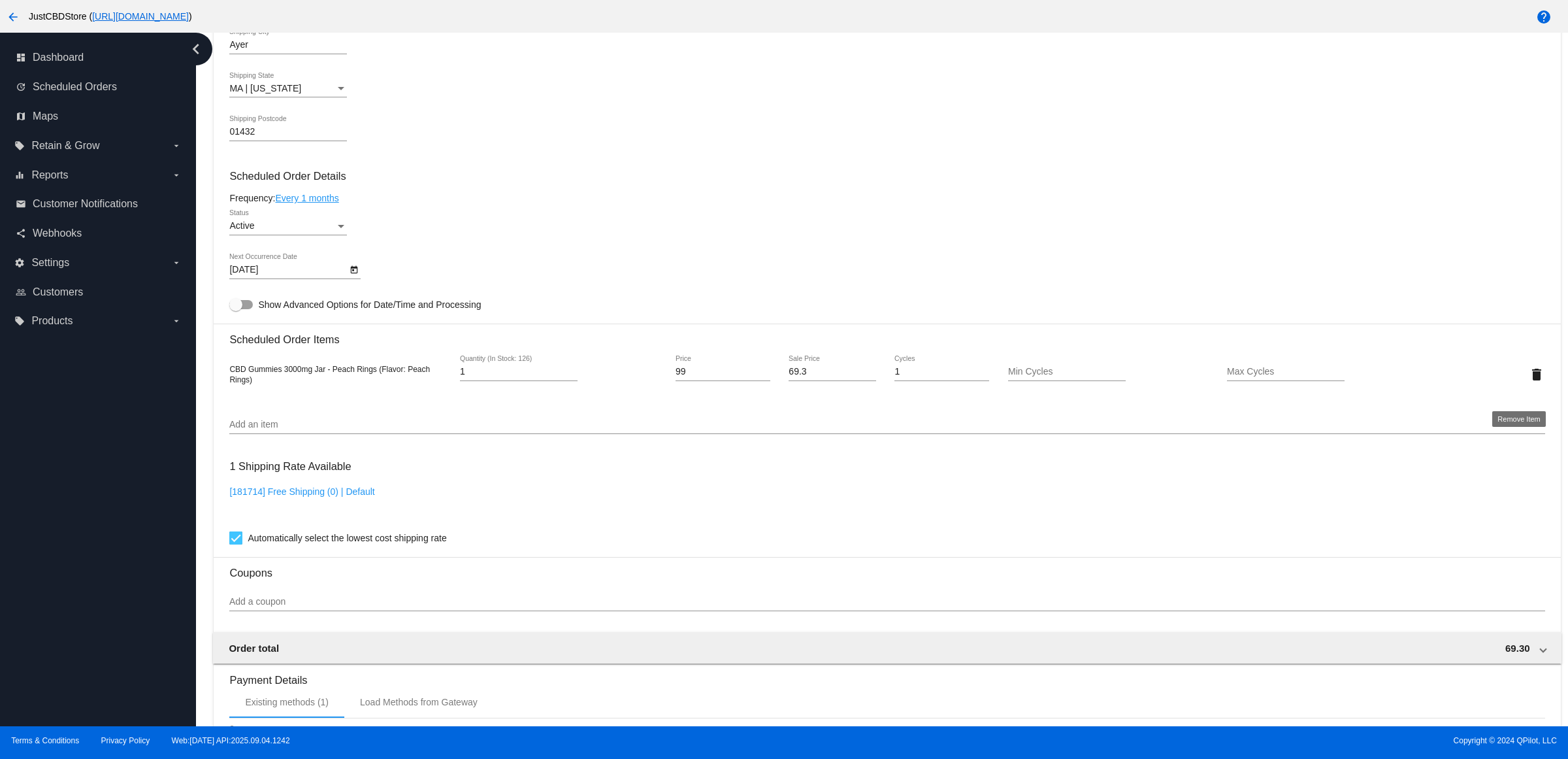
click at [1529, 383] on mat-icon "delete" at bounding box center [1537, 374] width 16 height 16
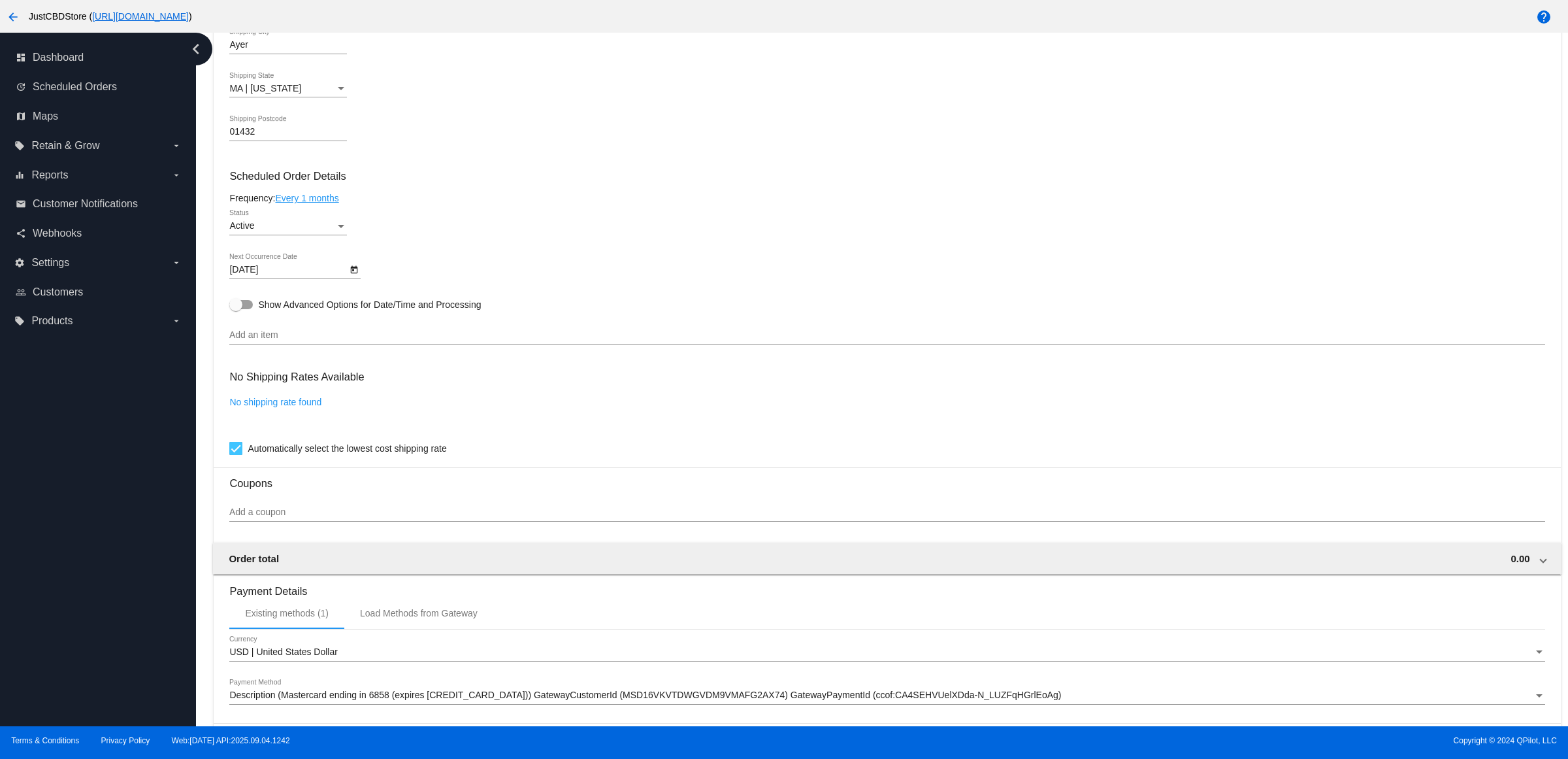
click at [380, 341] on input "Add an item" at bounding box center [887, 335] width 1315 height 10
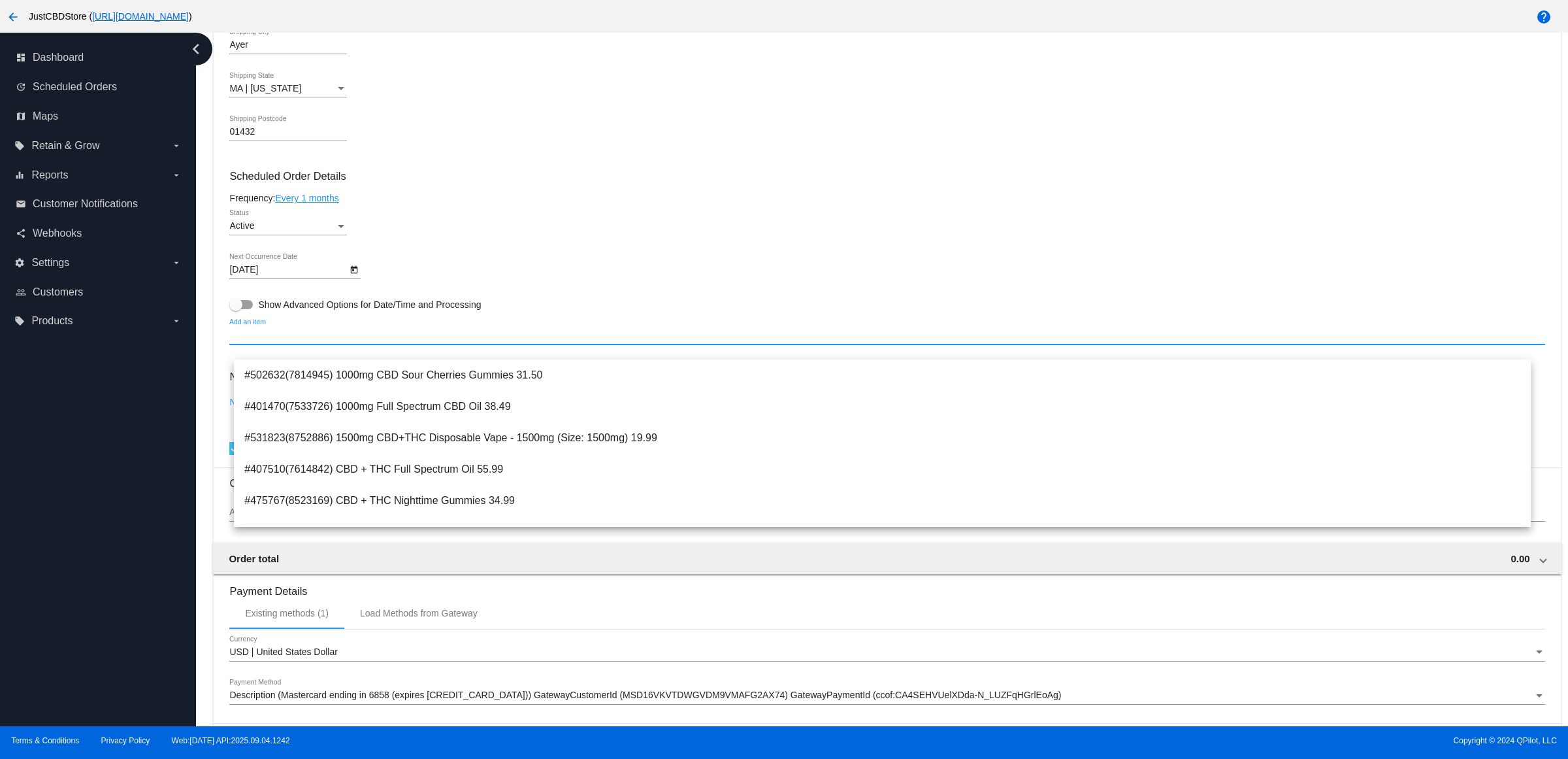
click at [460, 276] on div "[DATE] Next Occurrence Date" at bounding box center [887, 273] width 1315 height 38
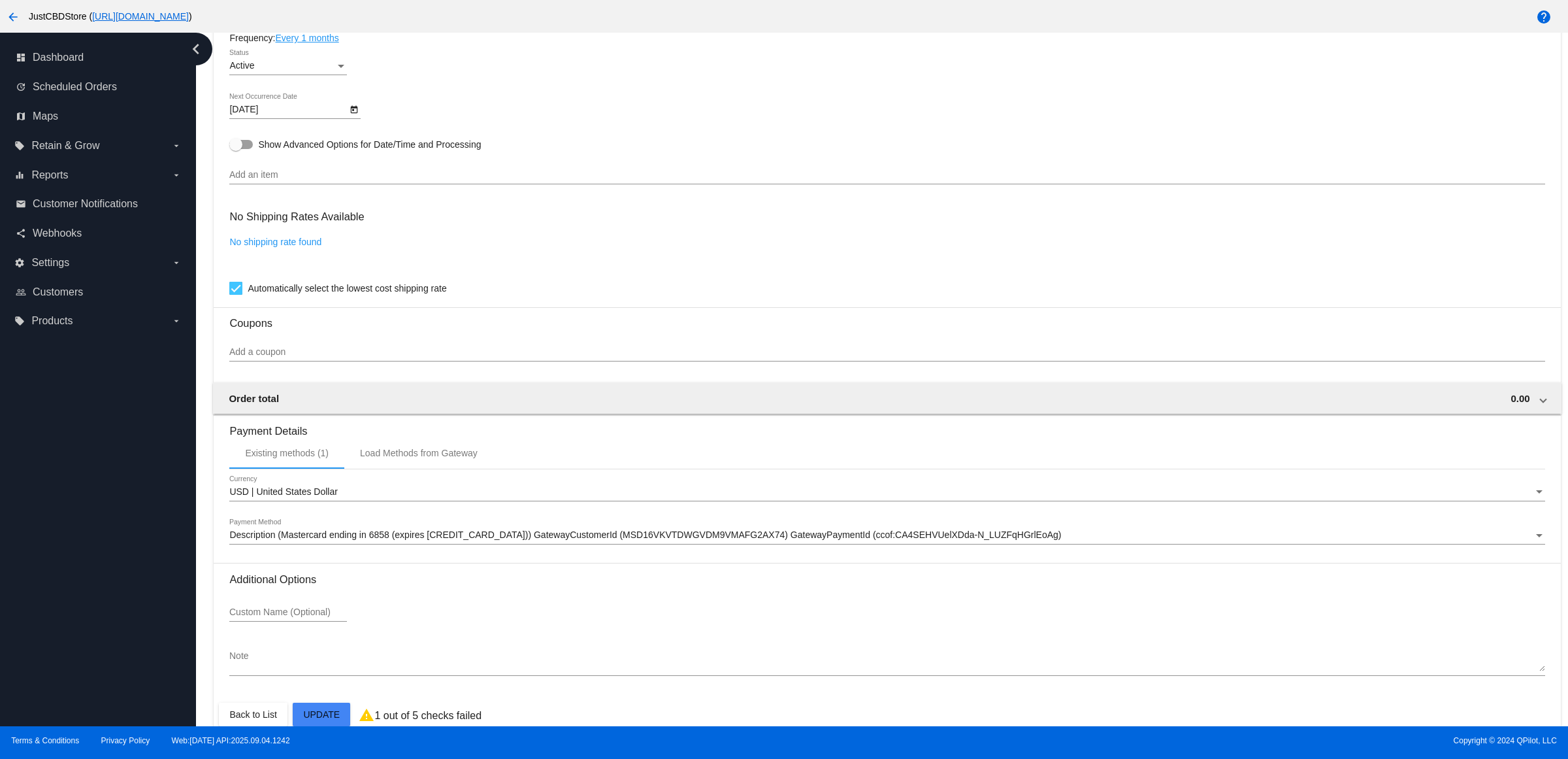
scroll to position [849, 0]
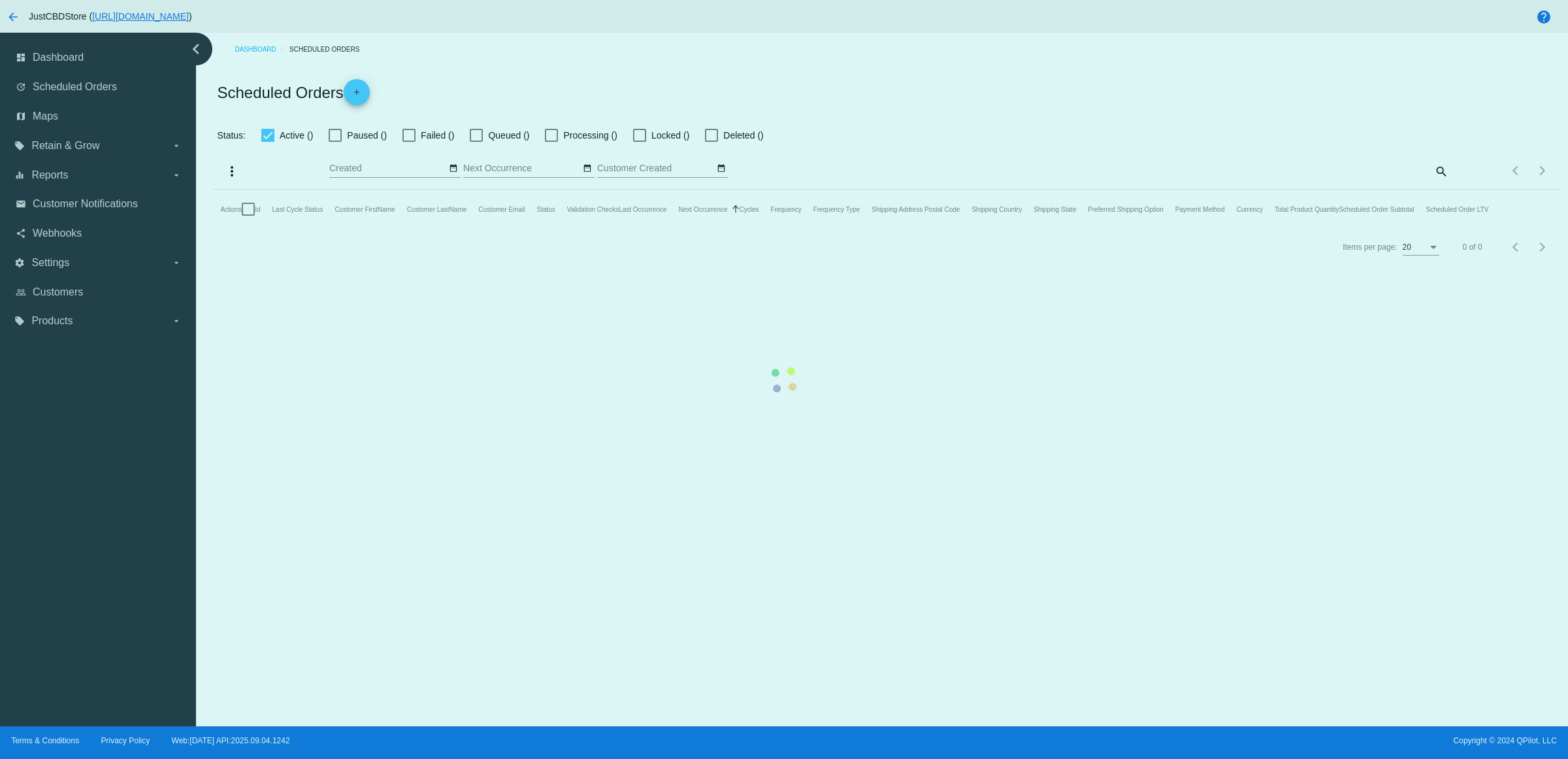
checkbox input "true"
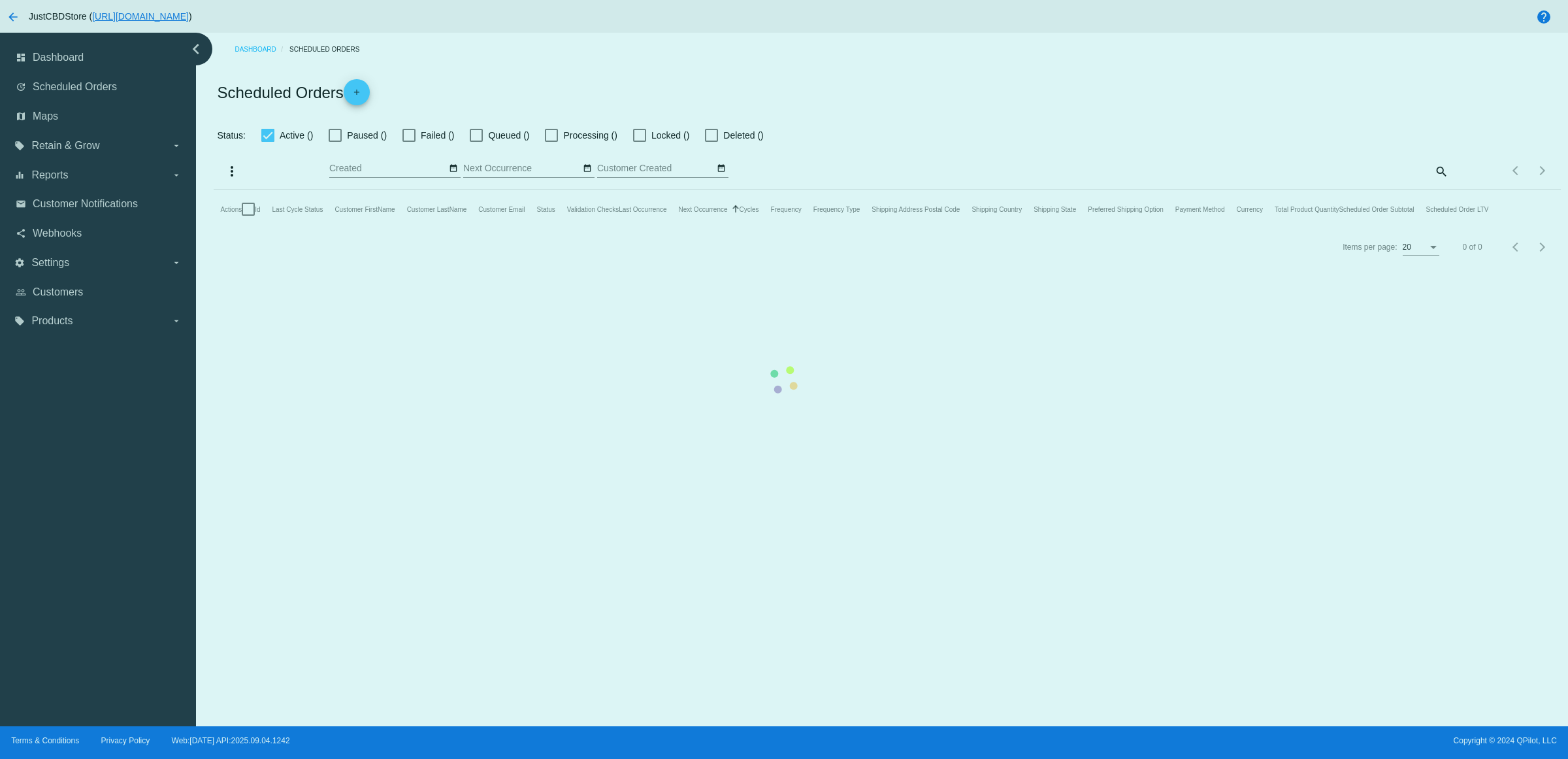
checkbox input "true"
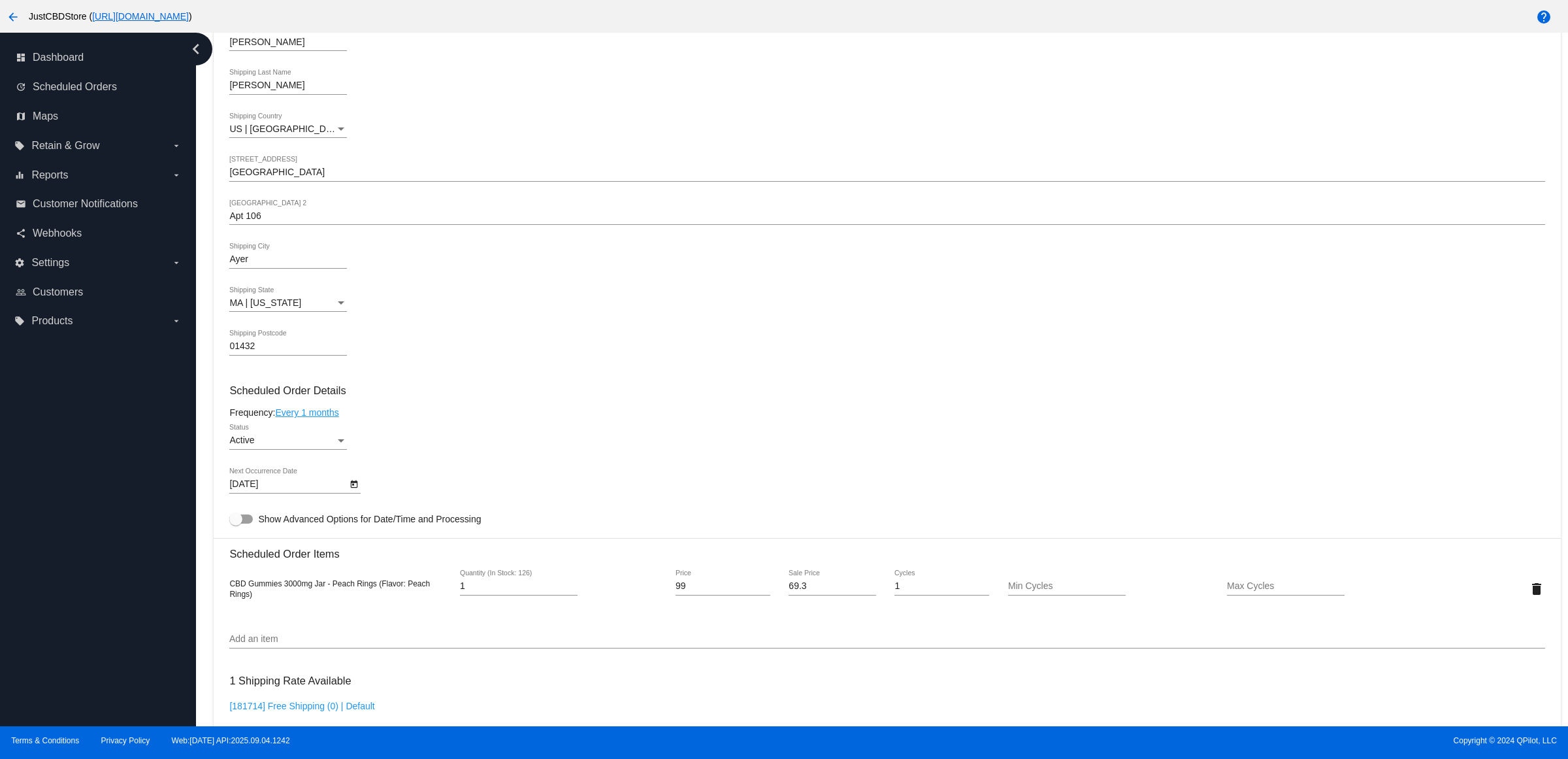
scroll to position [490, 0]
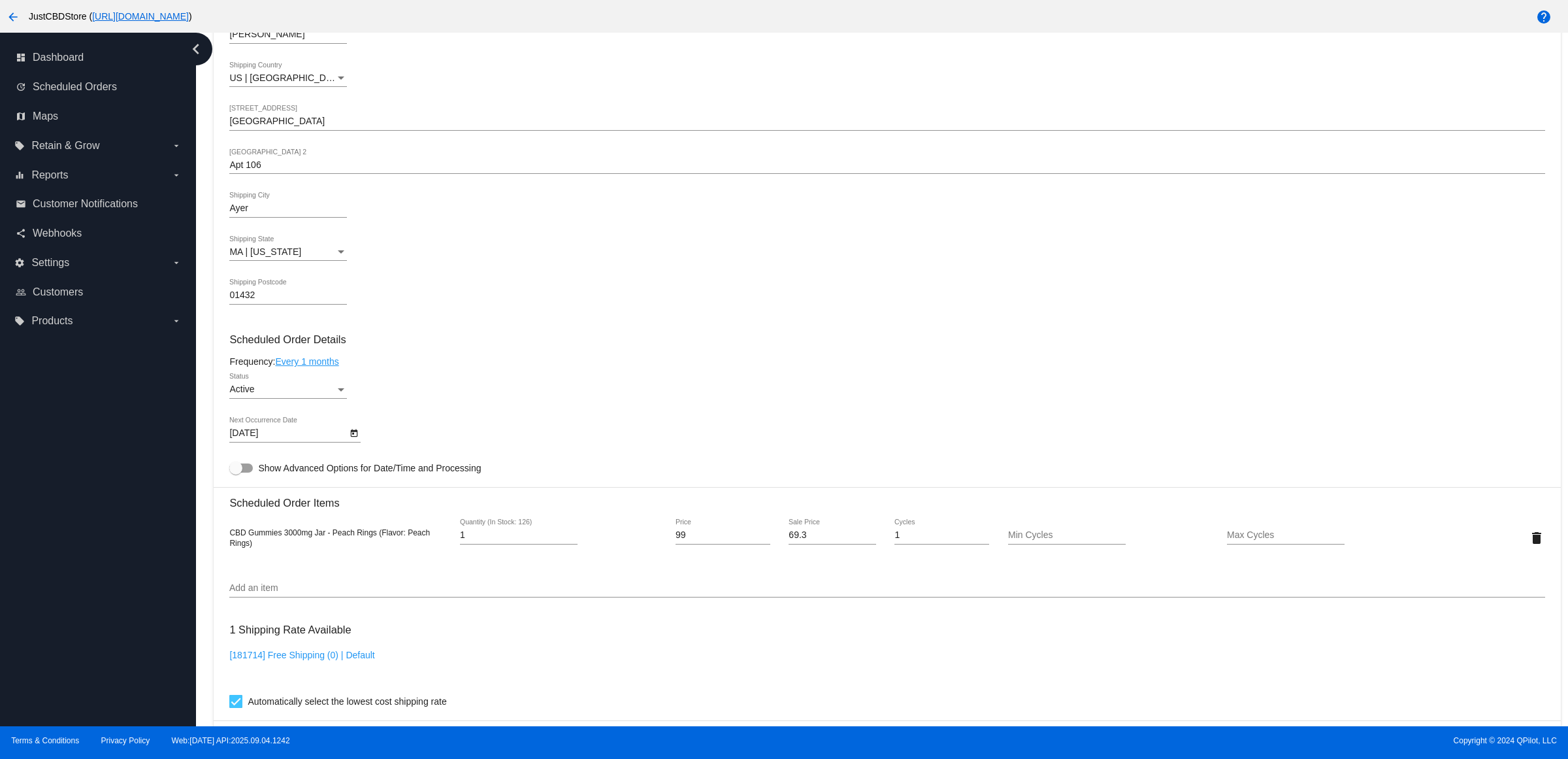
click at [329, 367] on link "Every 1 months" at bounding box center [307, 361] width 63 height 10
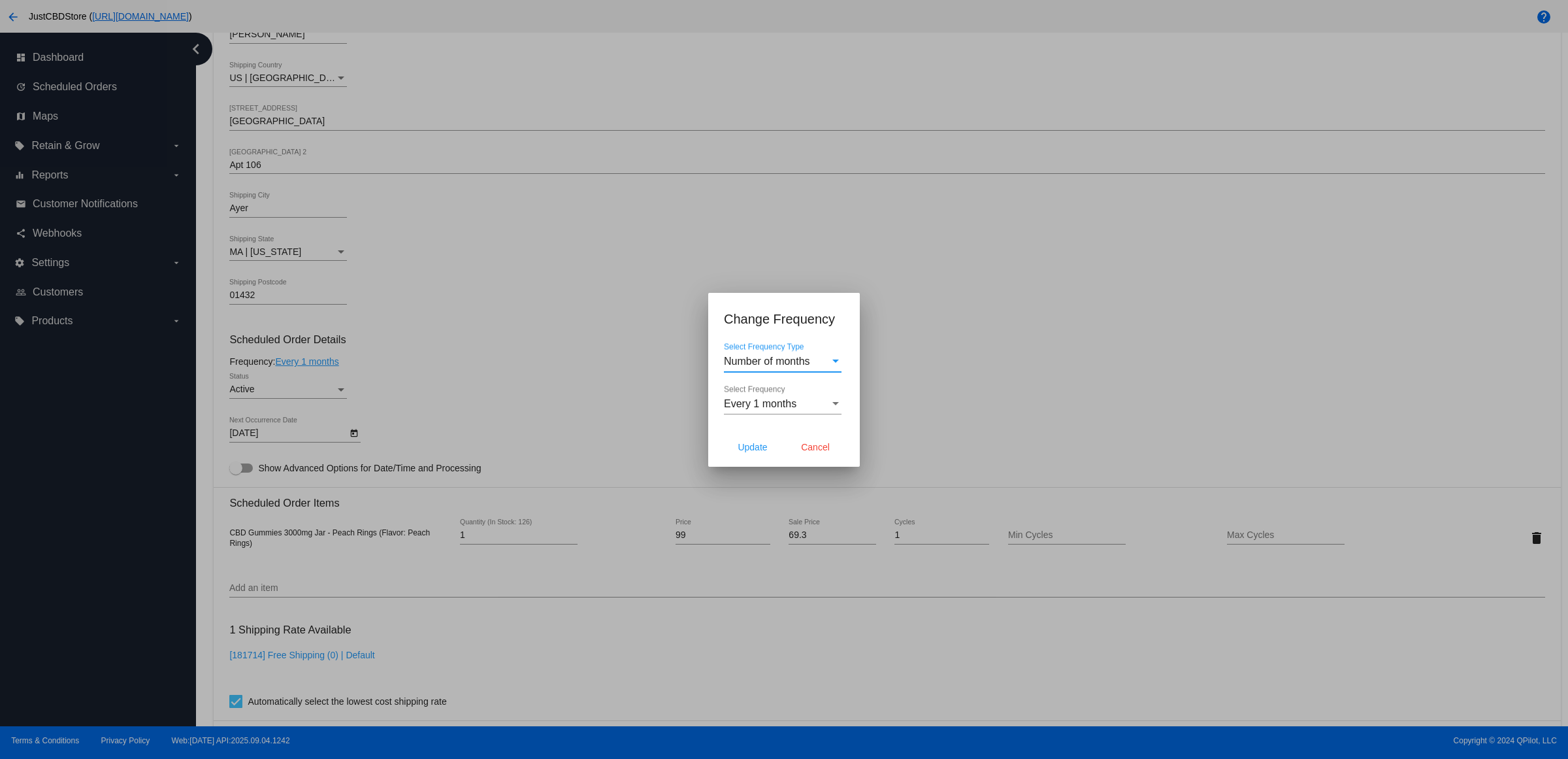
click at [384, 325] on div at bounding box center [784, 379] width 1568 height 759
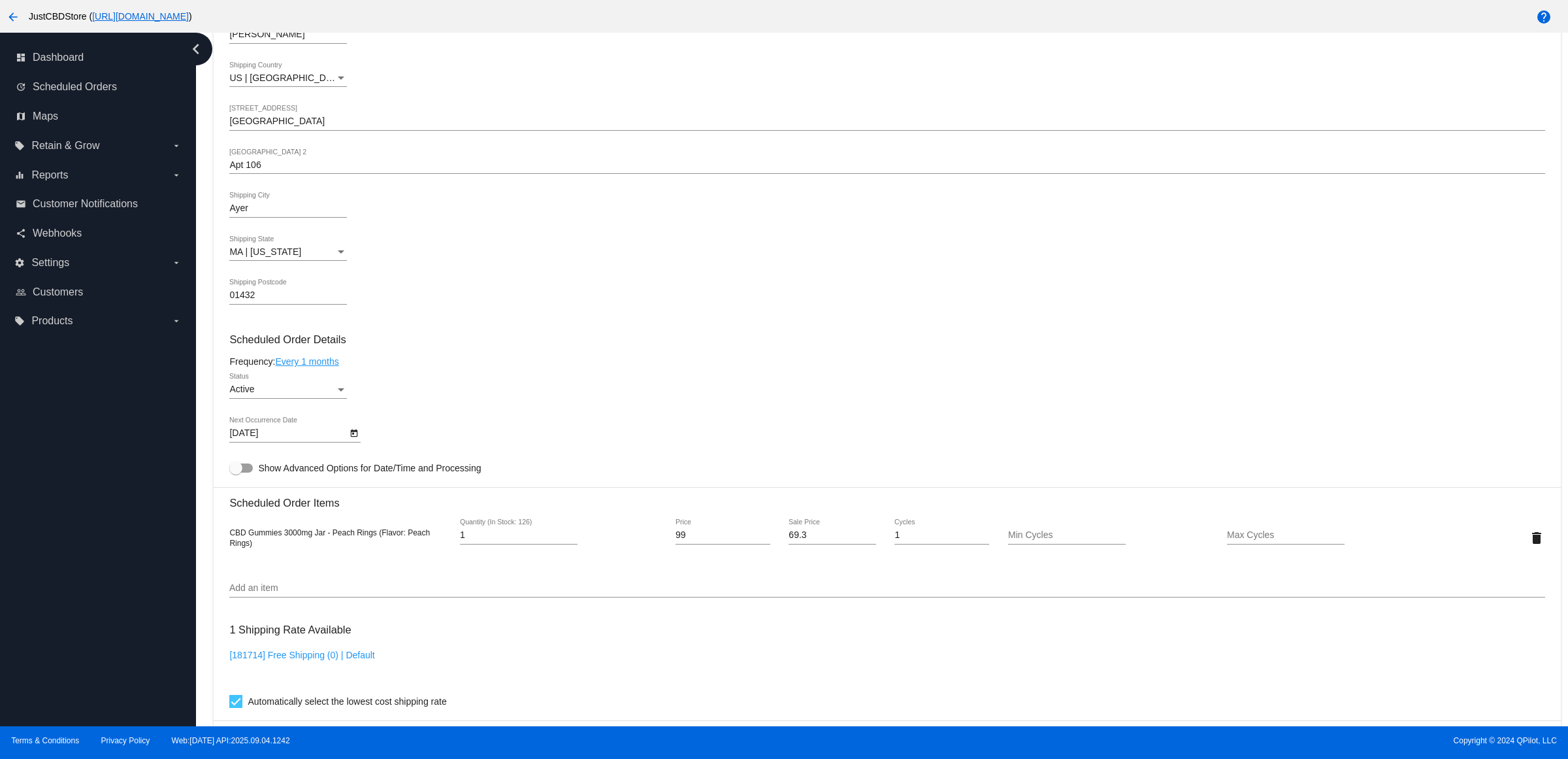
click at [356, 441] on icon "Open calendar" at bounding box center [354, 433] width 9 height 16
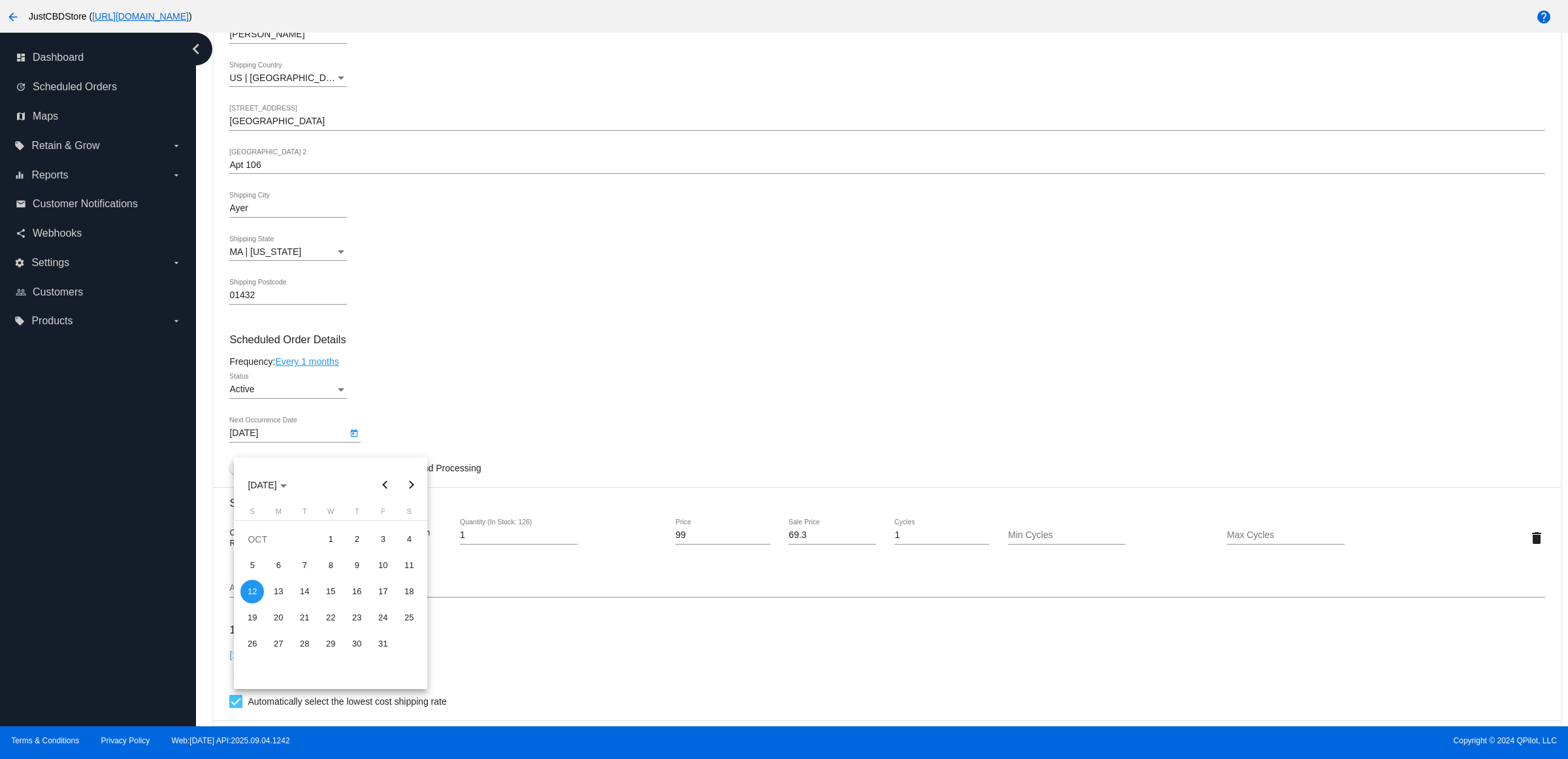
click at [500, 379] on div at bounding box center [784, 379] width 1568 height 759
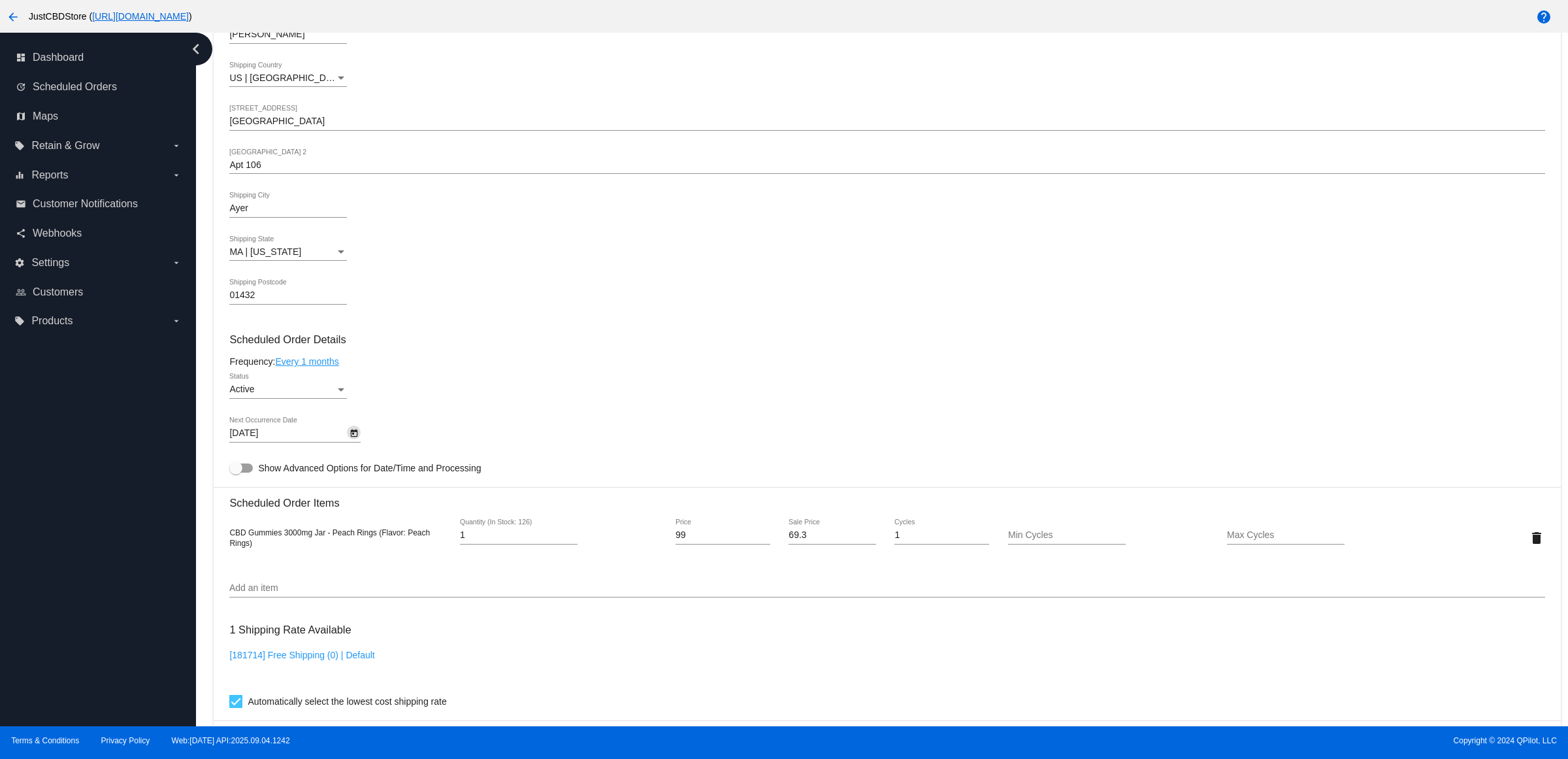
click at [339, 367] on link "Every 1 months" at bounding box center [307, 361] width 63 height 10
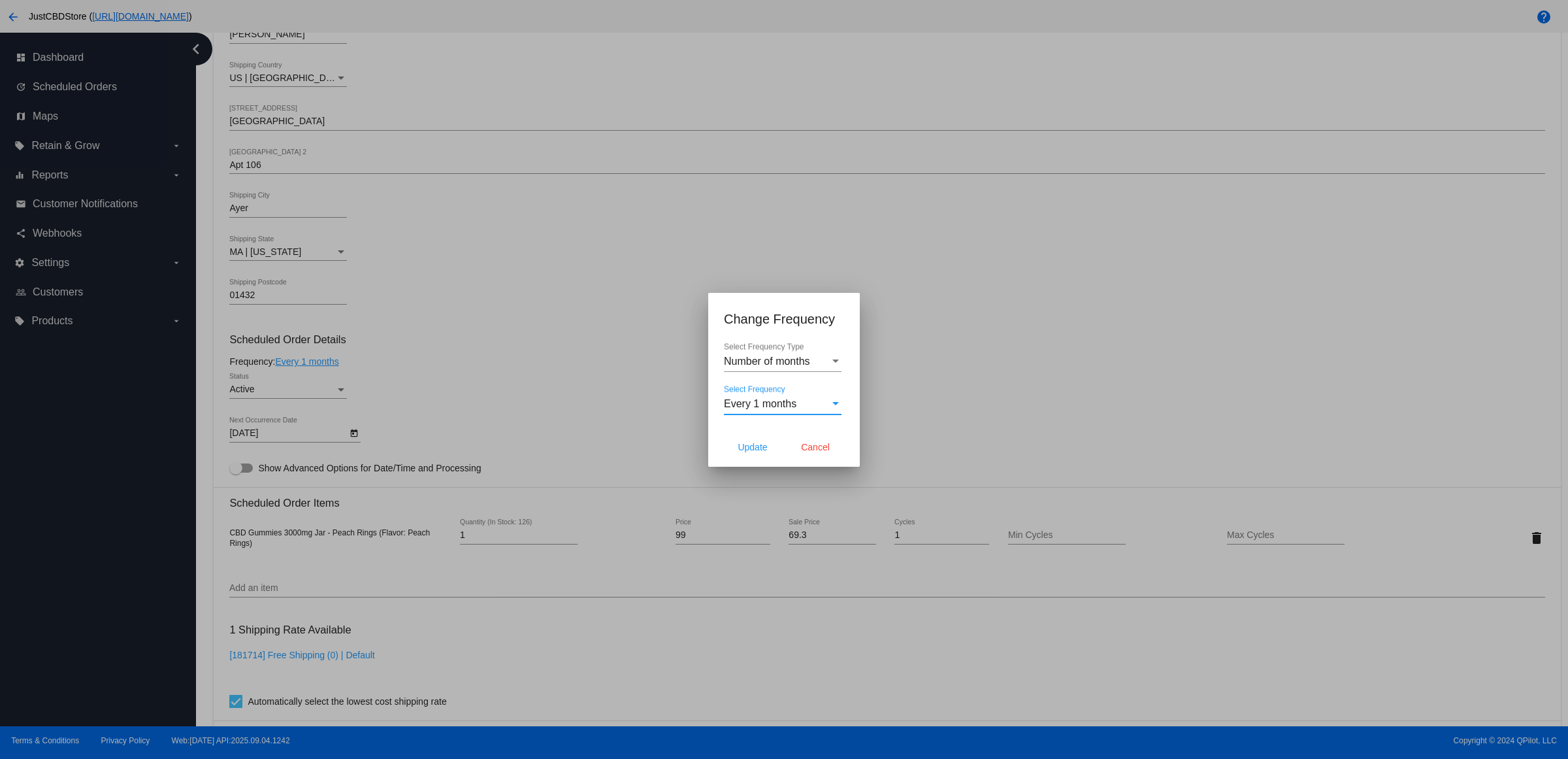
click at [784, 408] on span "Every 1 months" at bounding box center [760, 404] width 72 height 11
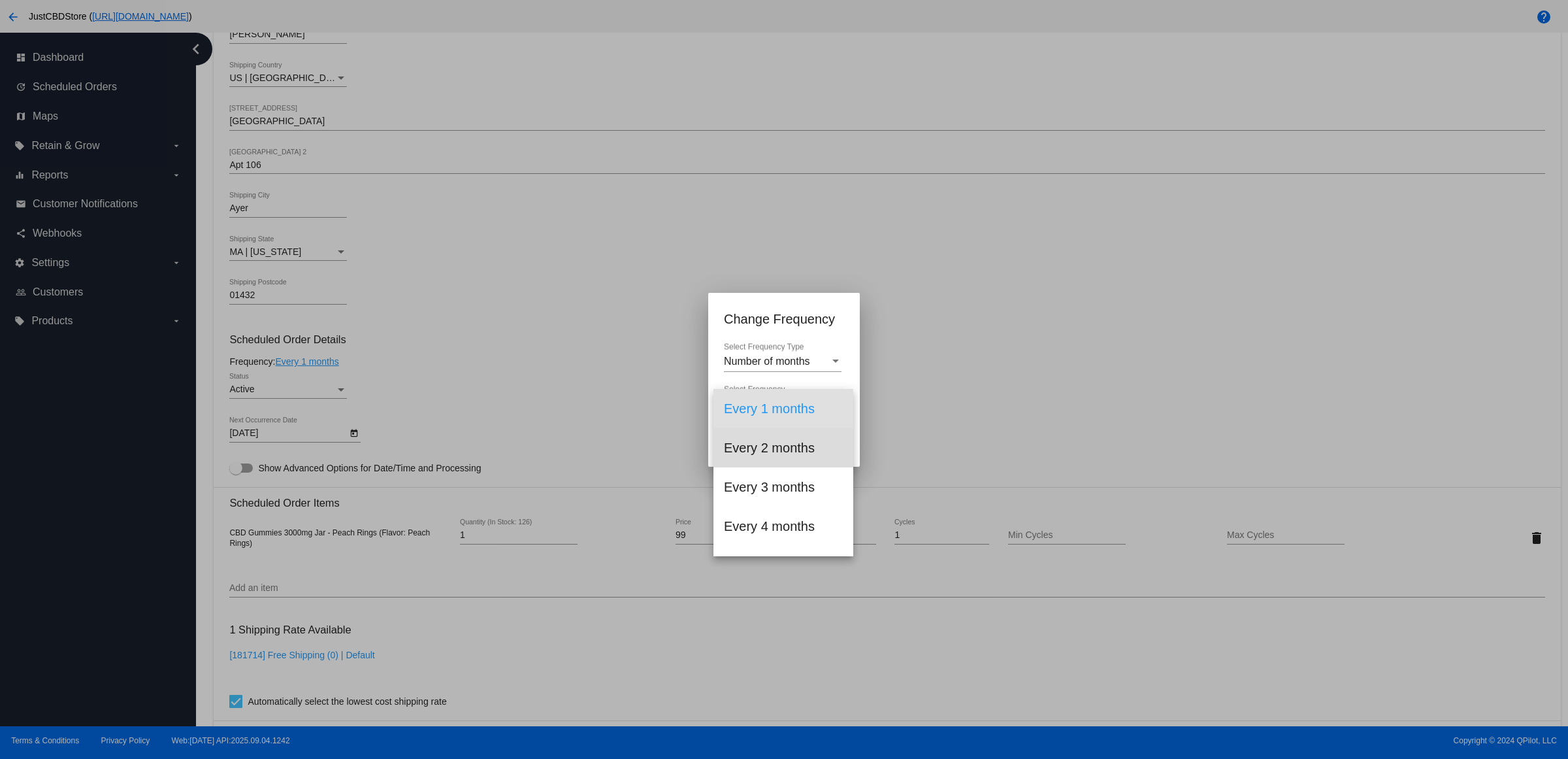
click at [821, 449] on span "Every 2 months" at bounding box center [783, 447] width 119 height 39
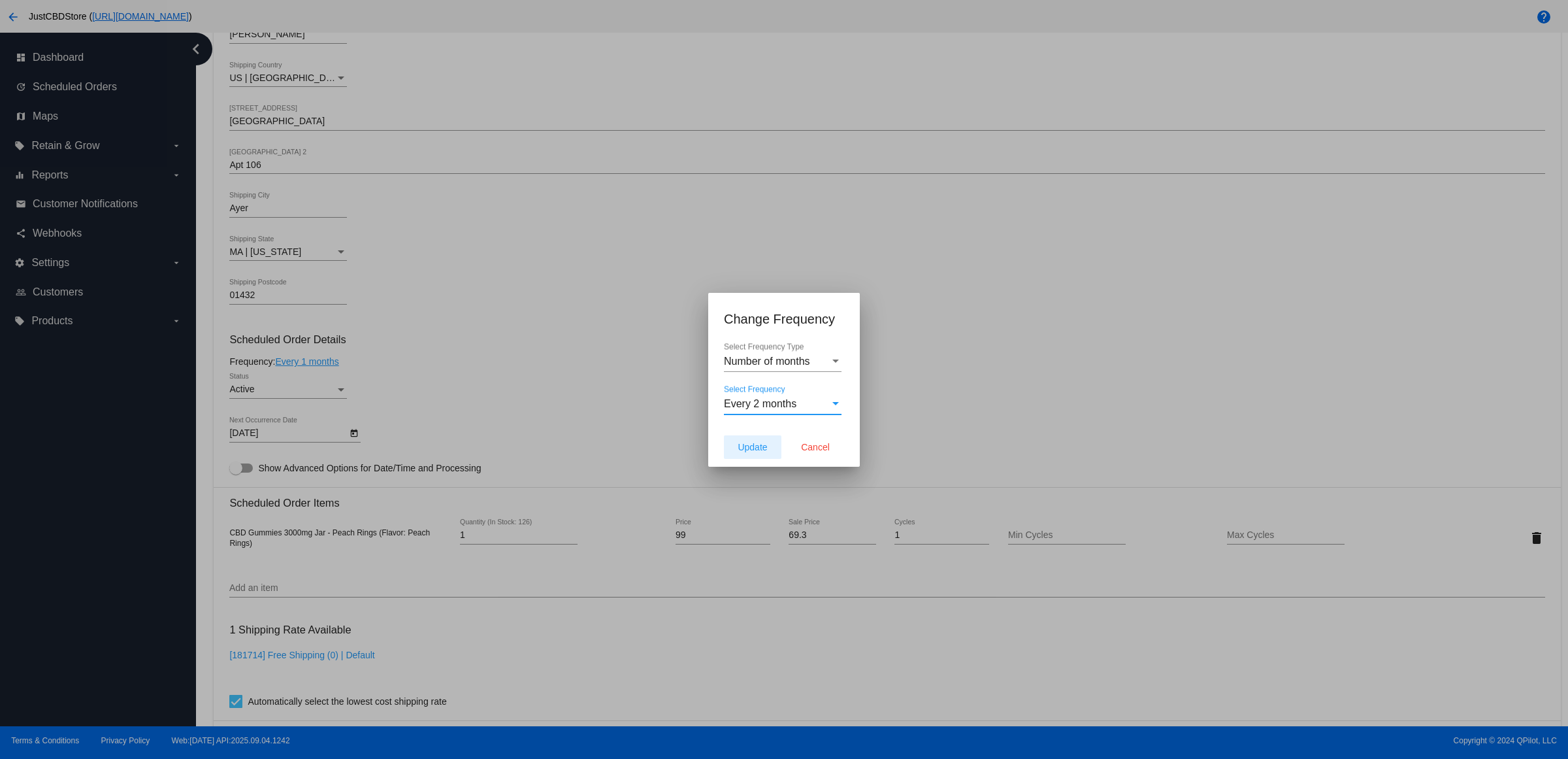
click at [752, 452] on span "Update" at bounding box center [752, 447] width 29 height 10
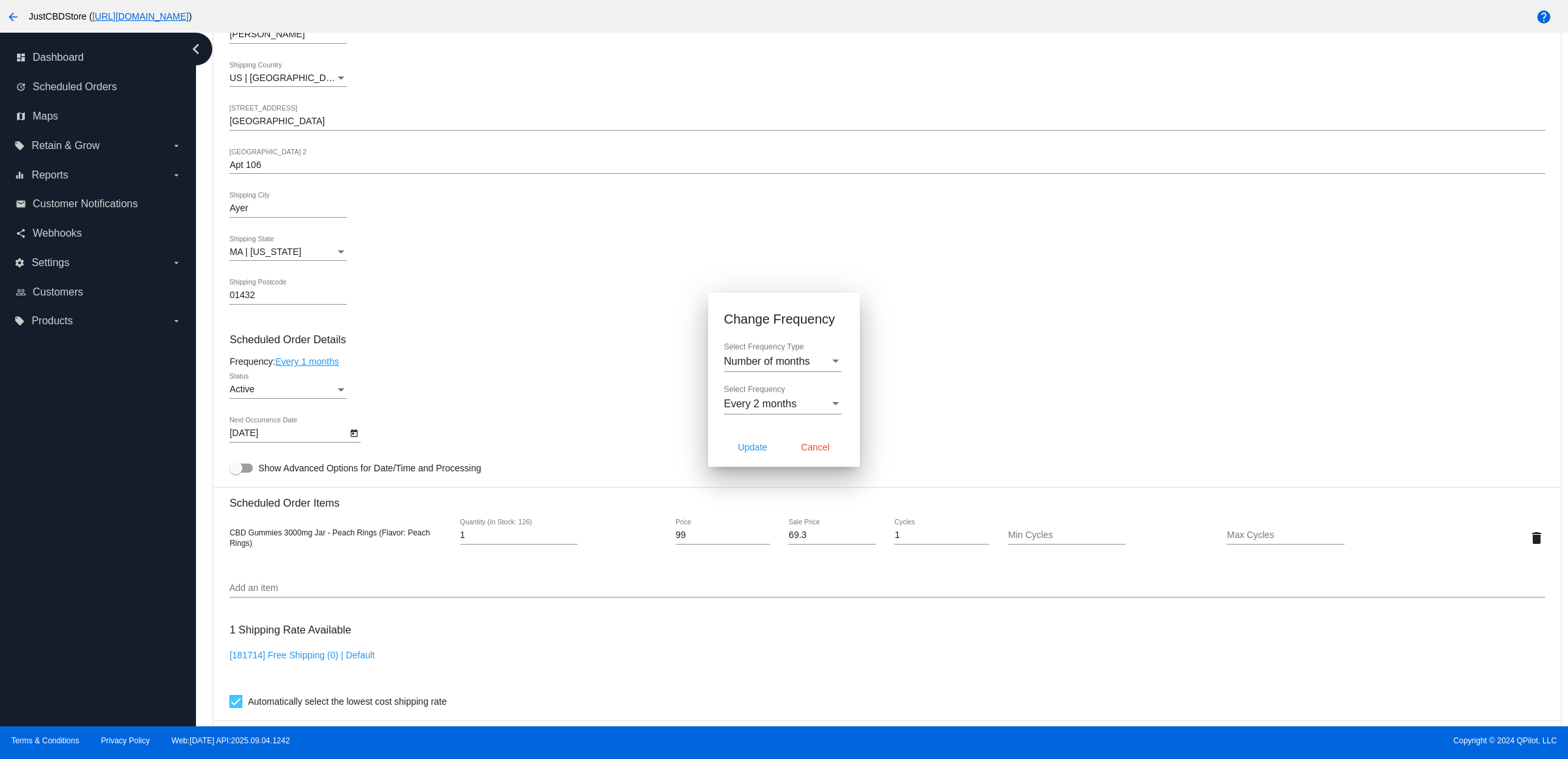
type input "[DATE]"
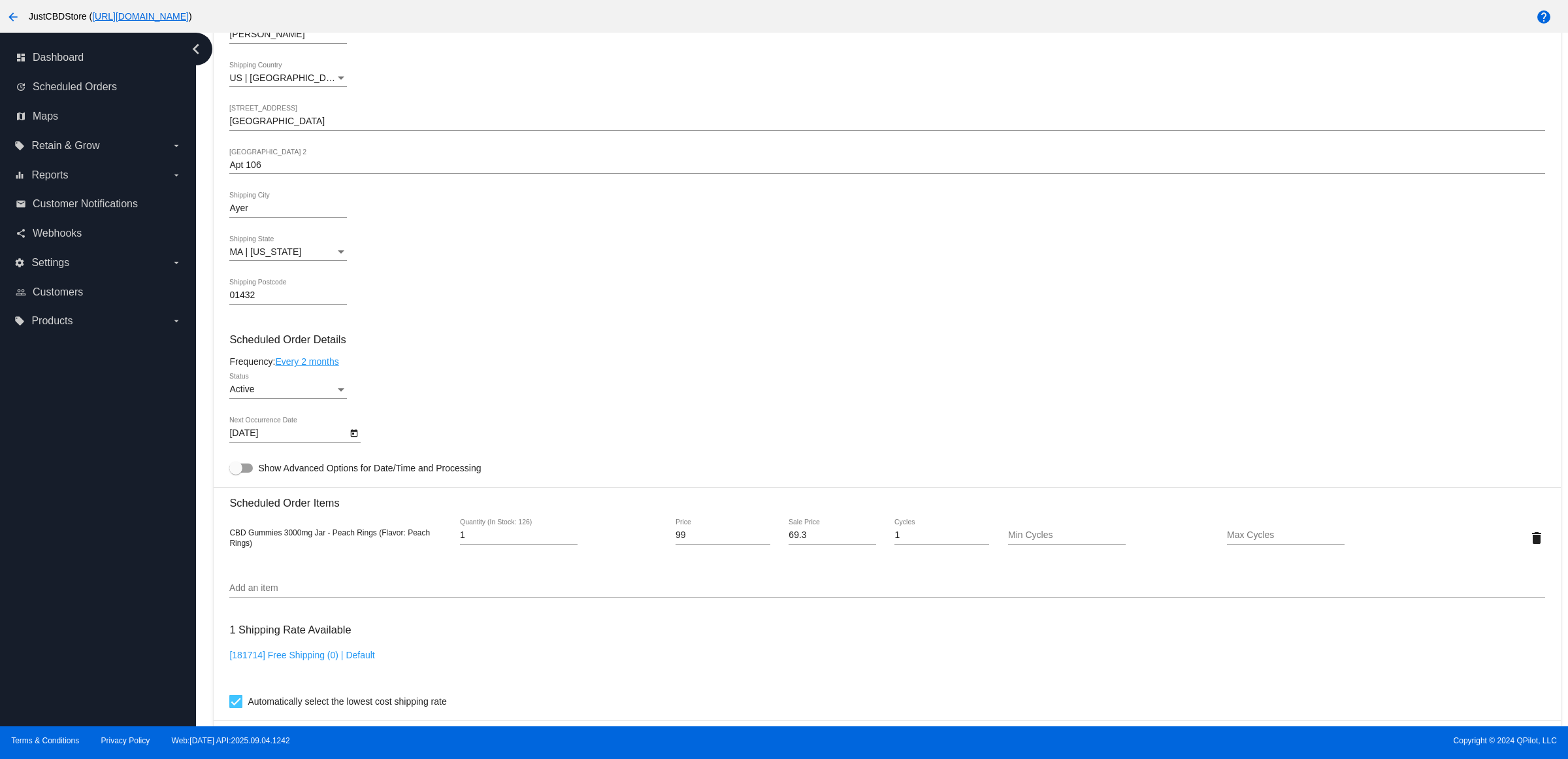
click at [459, 410] on div "Active Status" at bounding box center [887, 392] width 1315 height 38
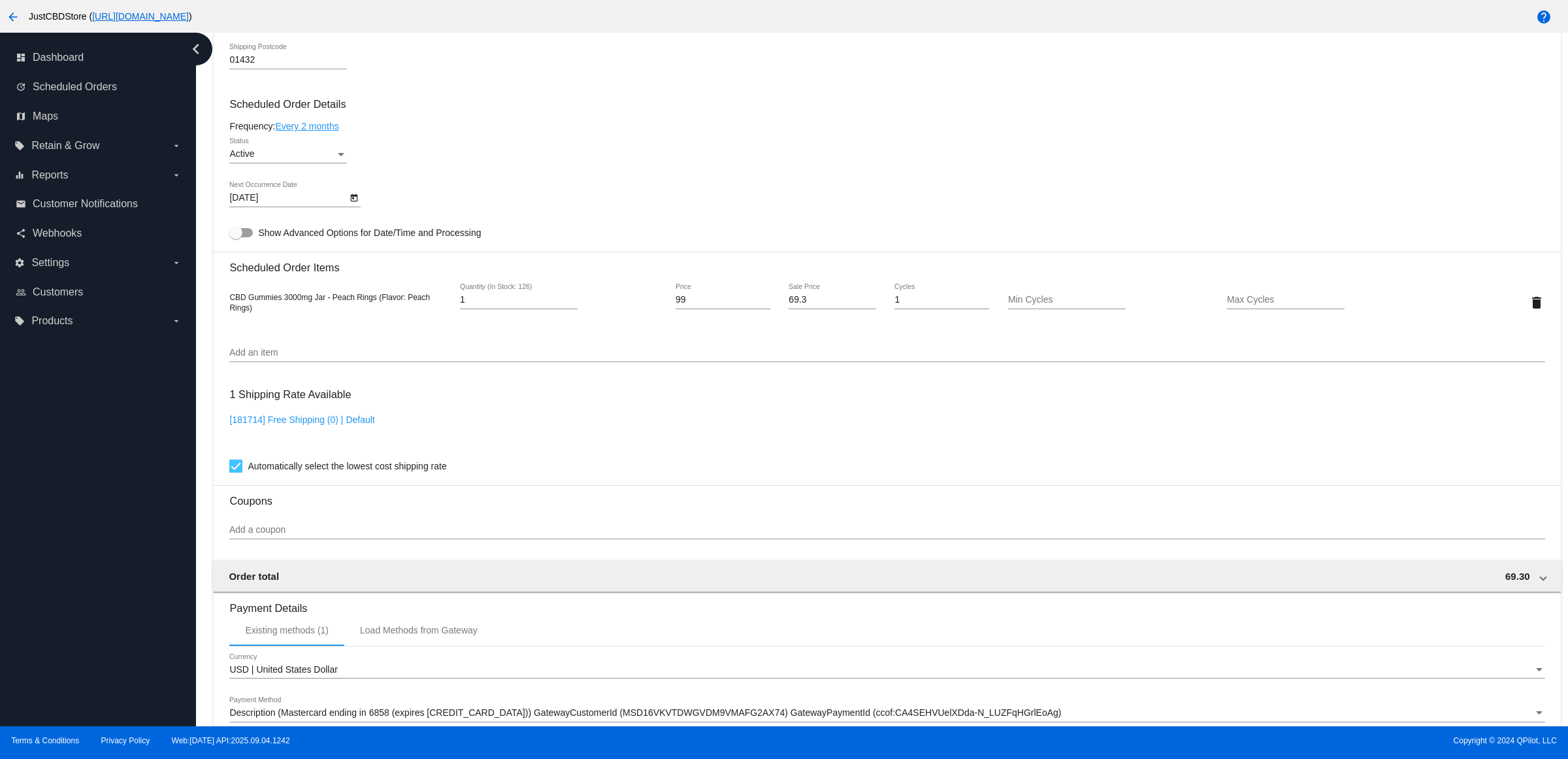
scroll to position [735, 0]
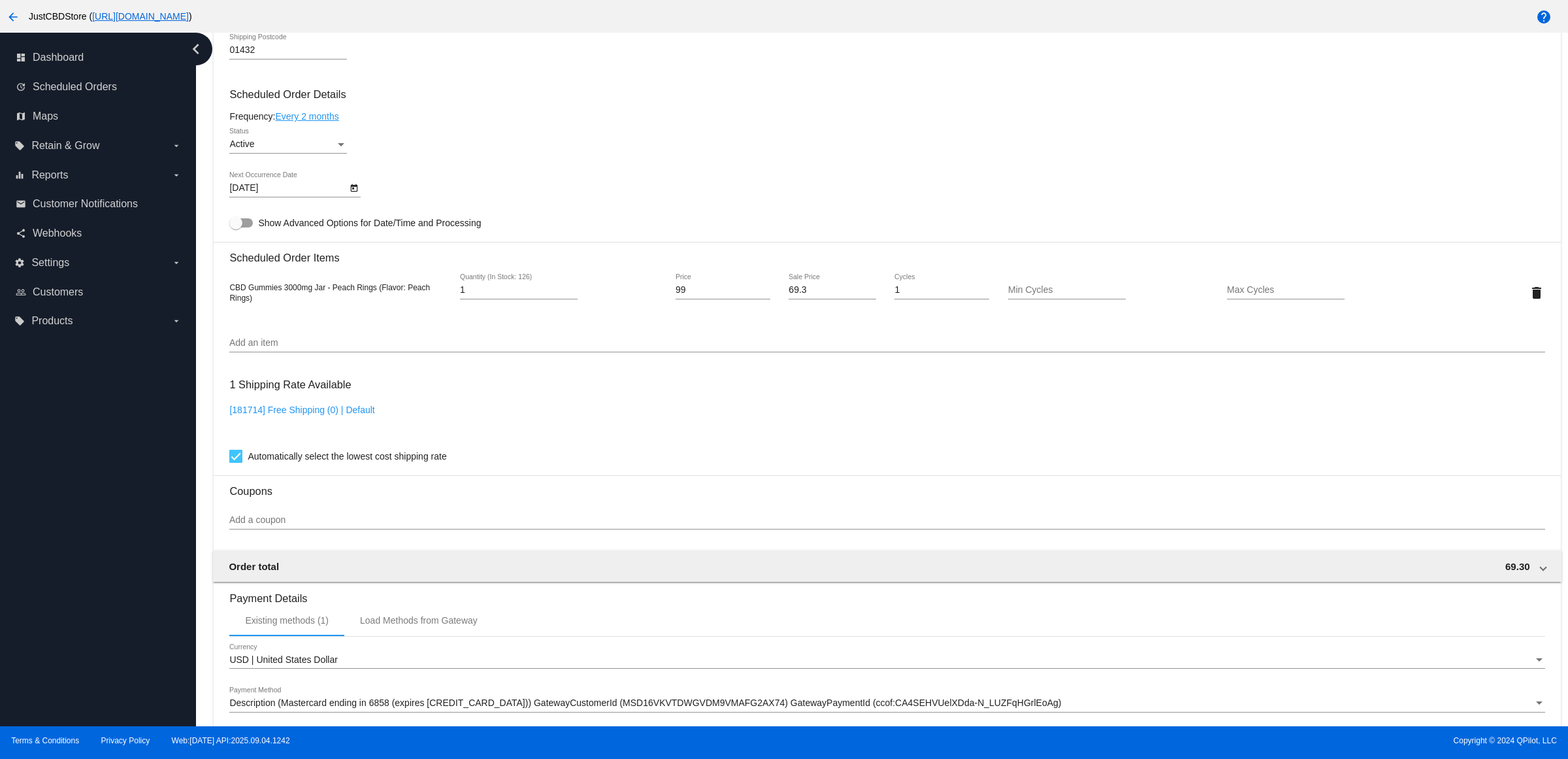
click at [431, 349] on input "Add an item" at bounding box center [887, 343] width 1315 height 10
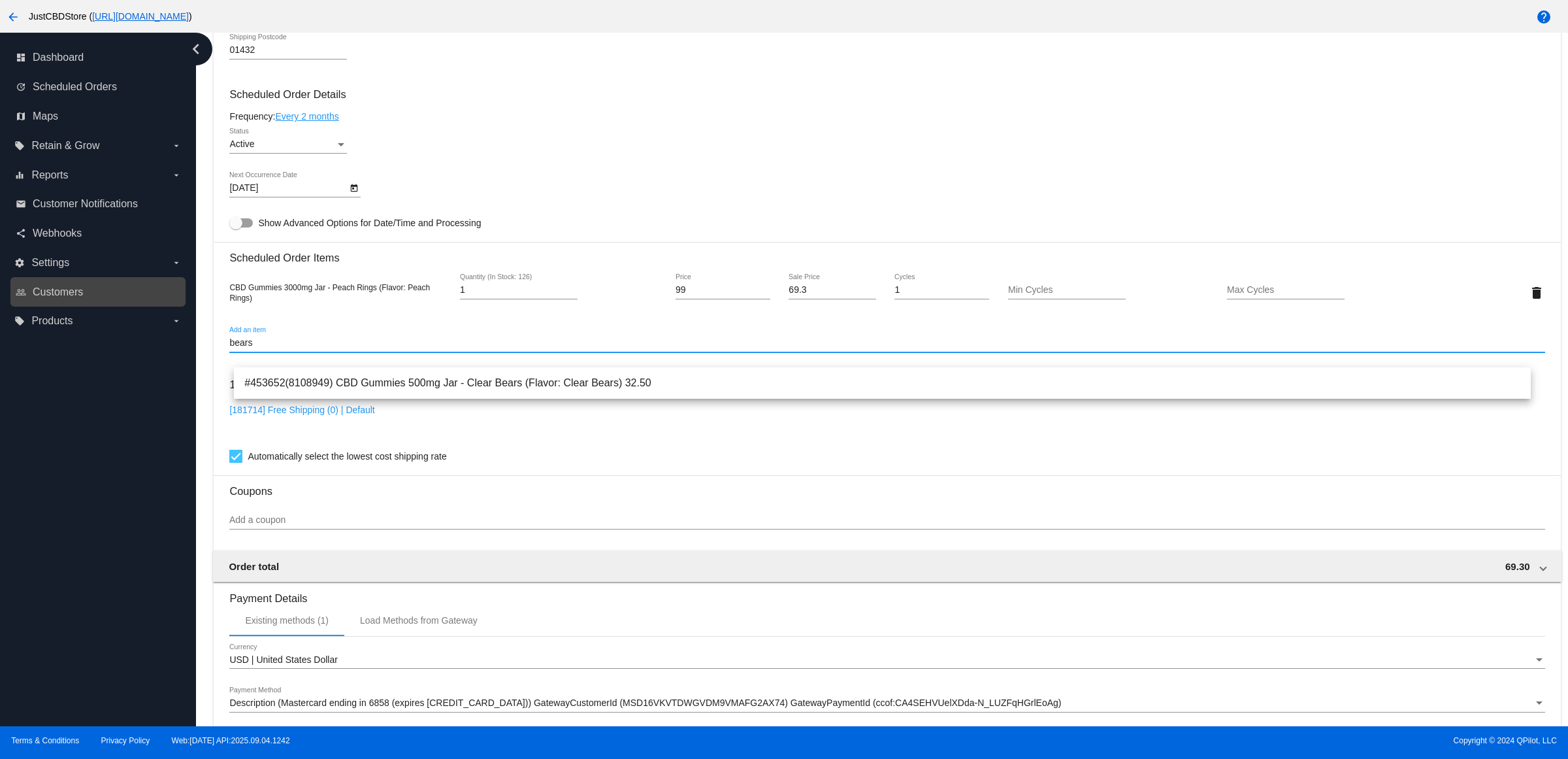
drag, startPoint x: 363, startPoint y: 363, endPoint x: 108, endPoint y: 351, distance: 255.3
click at [118, 351] on div "dashboard Dashboard update Scheduled Orders map Maps local_offer Retain & Grow …" at bounding box center [784, 379] width 1568 height 694
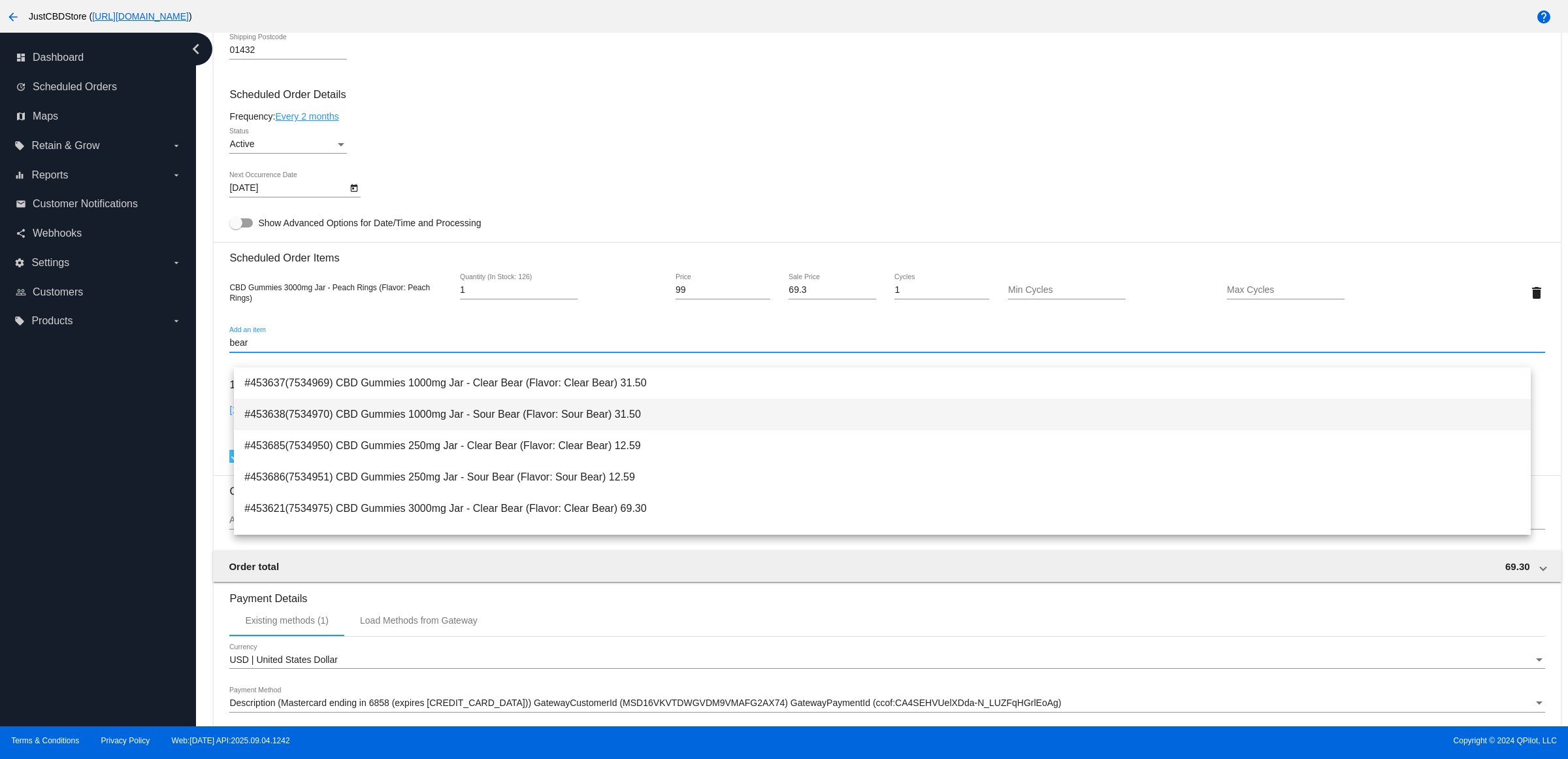
scroll to position [81, 0]
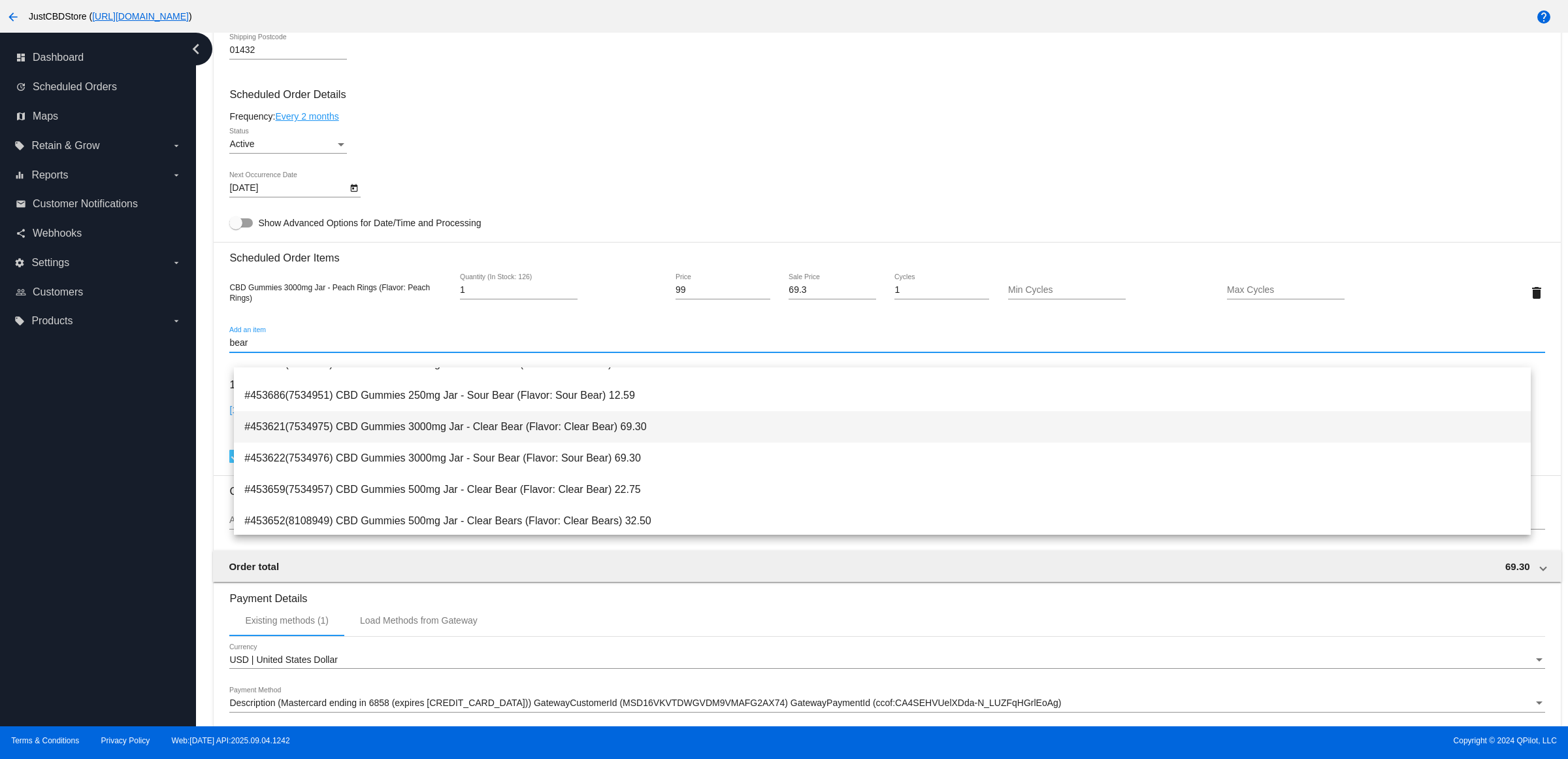
type input "bear"
click at [677, 429] on span "#453621(7534975) CBD Gummies 3000mg Jar - Clear Bear (Flavor: Clear Bear) 69.30" at bounding box center [882, 426] width 1276 height 31
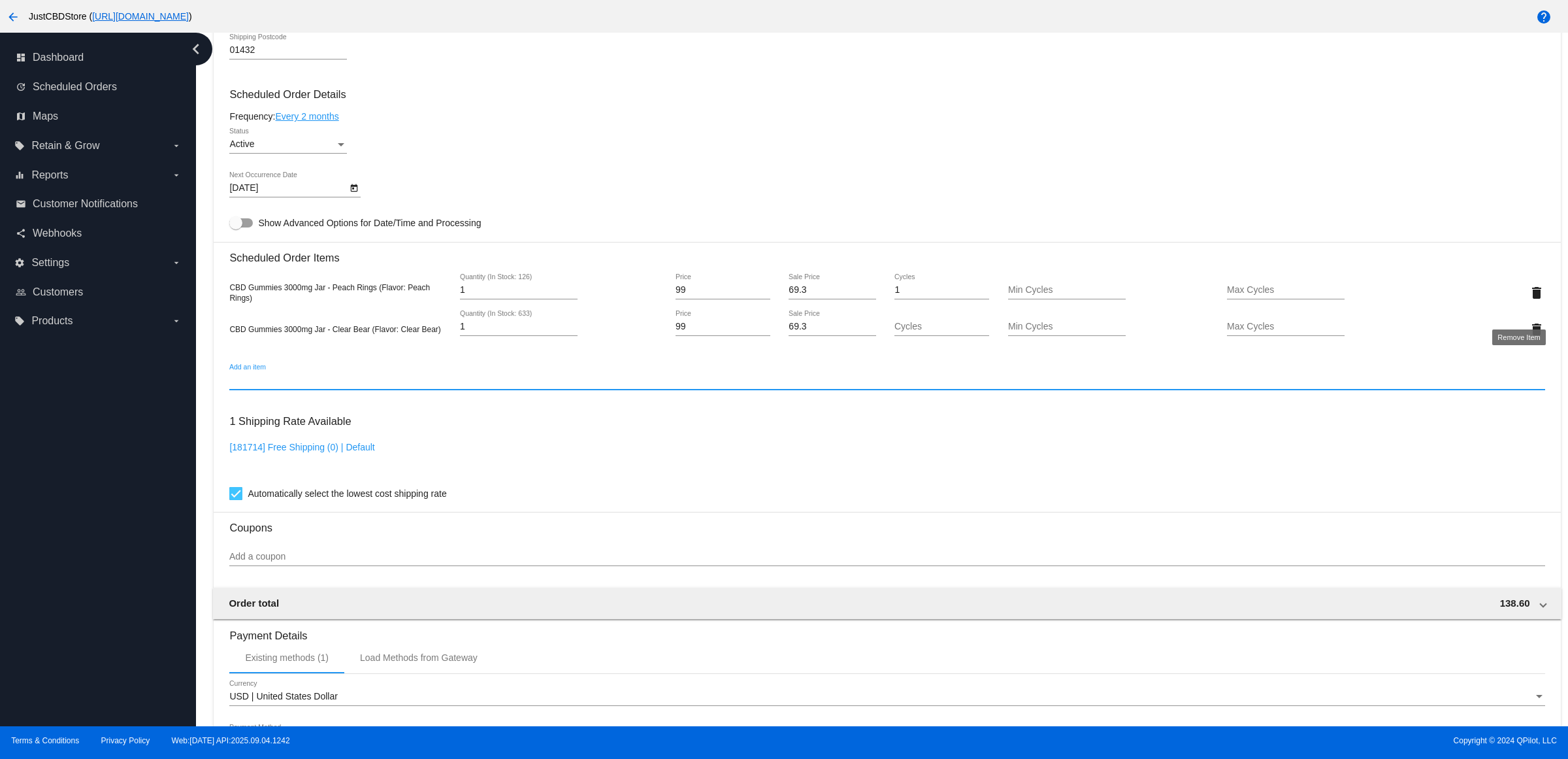
click at [1529, 301] on mat-icon "delete" at bounding box center [1537, 293] width 16 height 16
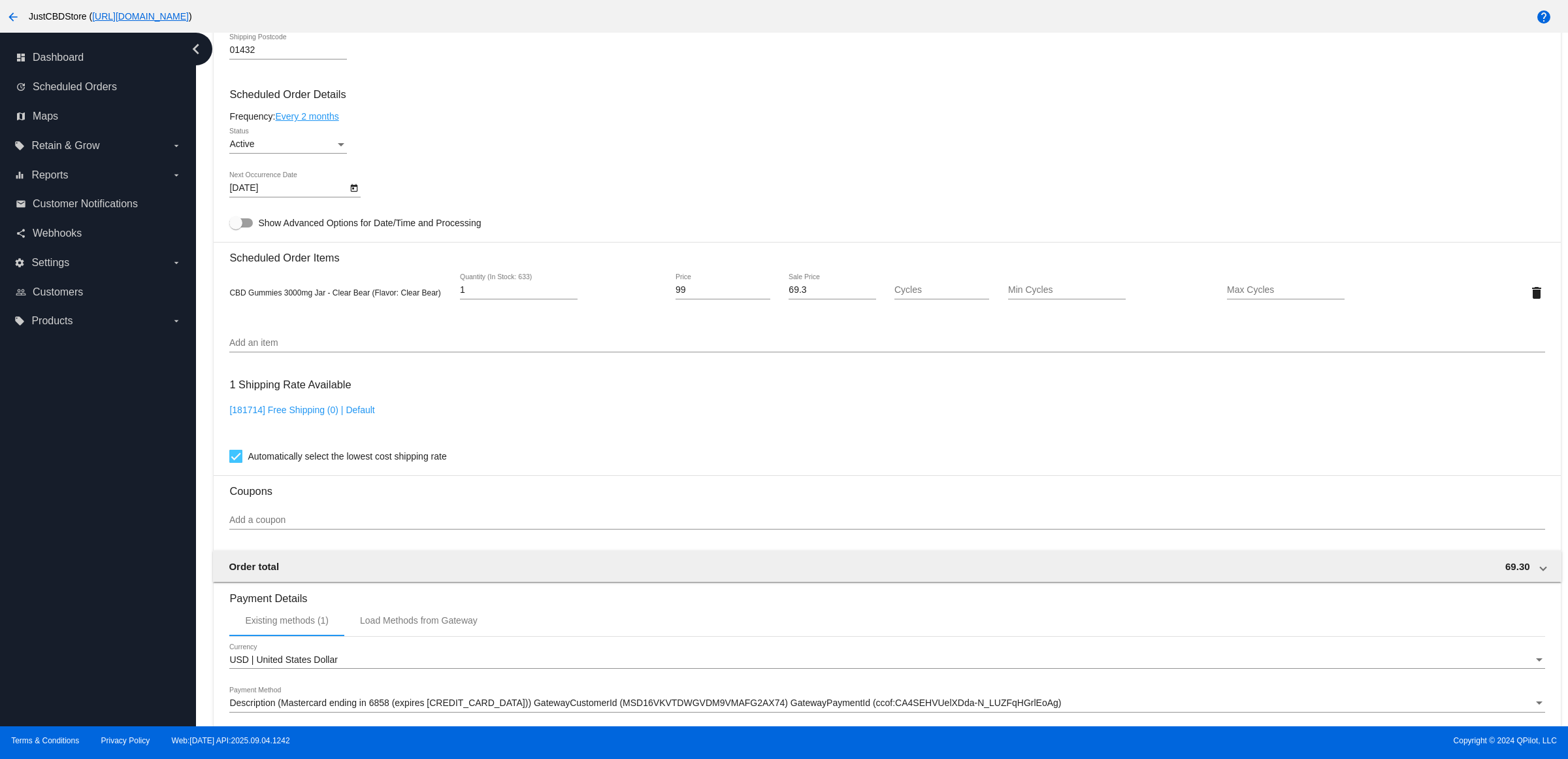
click at [677, 122] on div "Frequency: Every 2 months" at bounding box center [887, 116] width 1315 height 10
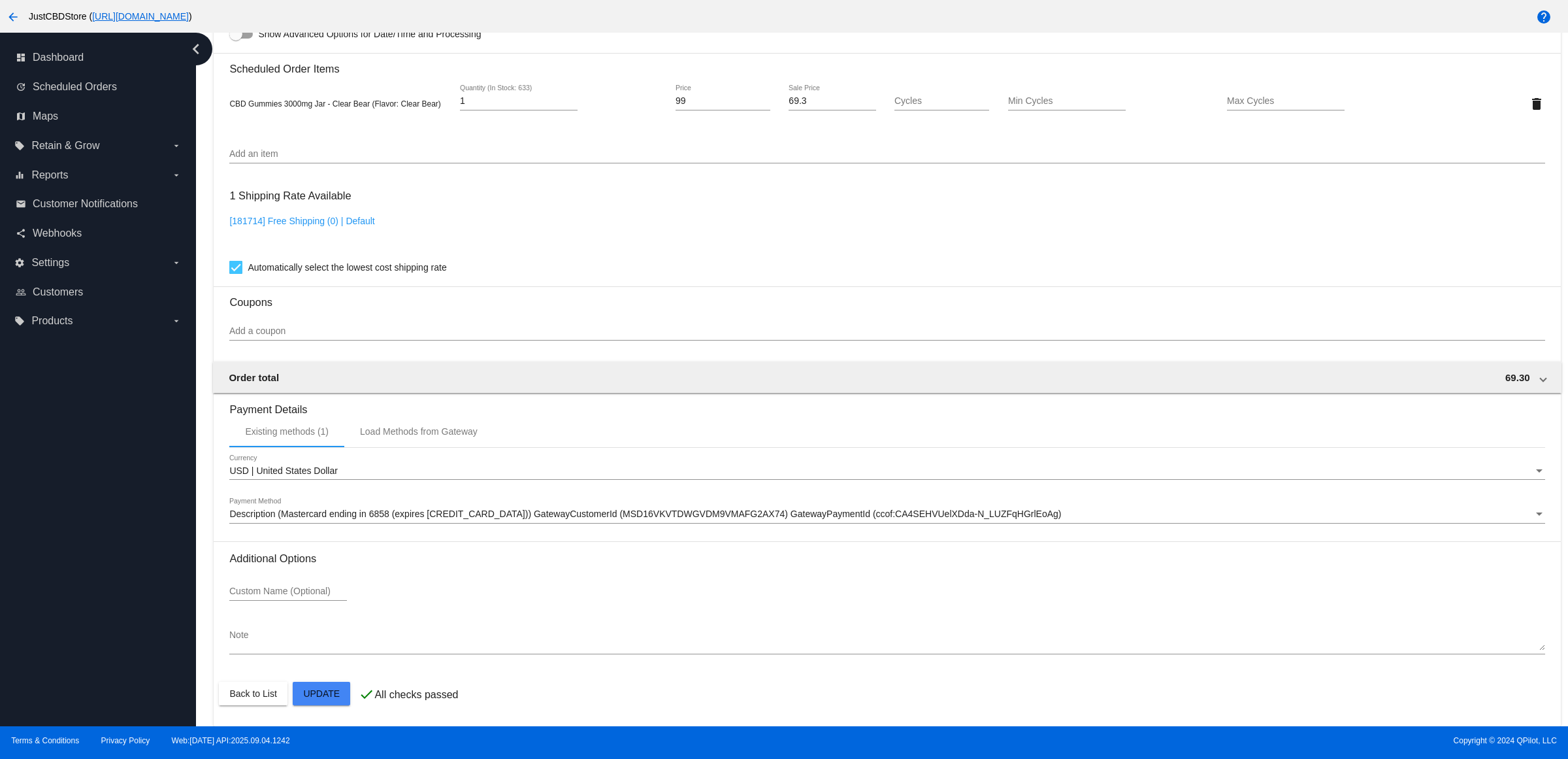
click at [334, 687] on mat-card "Customer 4511688: [PERSON_NAME] [PERSON_NAME][EMAIL_ADDRESS][PERSON_NAME][DOMAI…" at bounding box center [887, 72] width 1346 height 1307
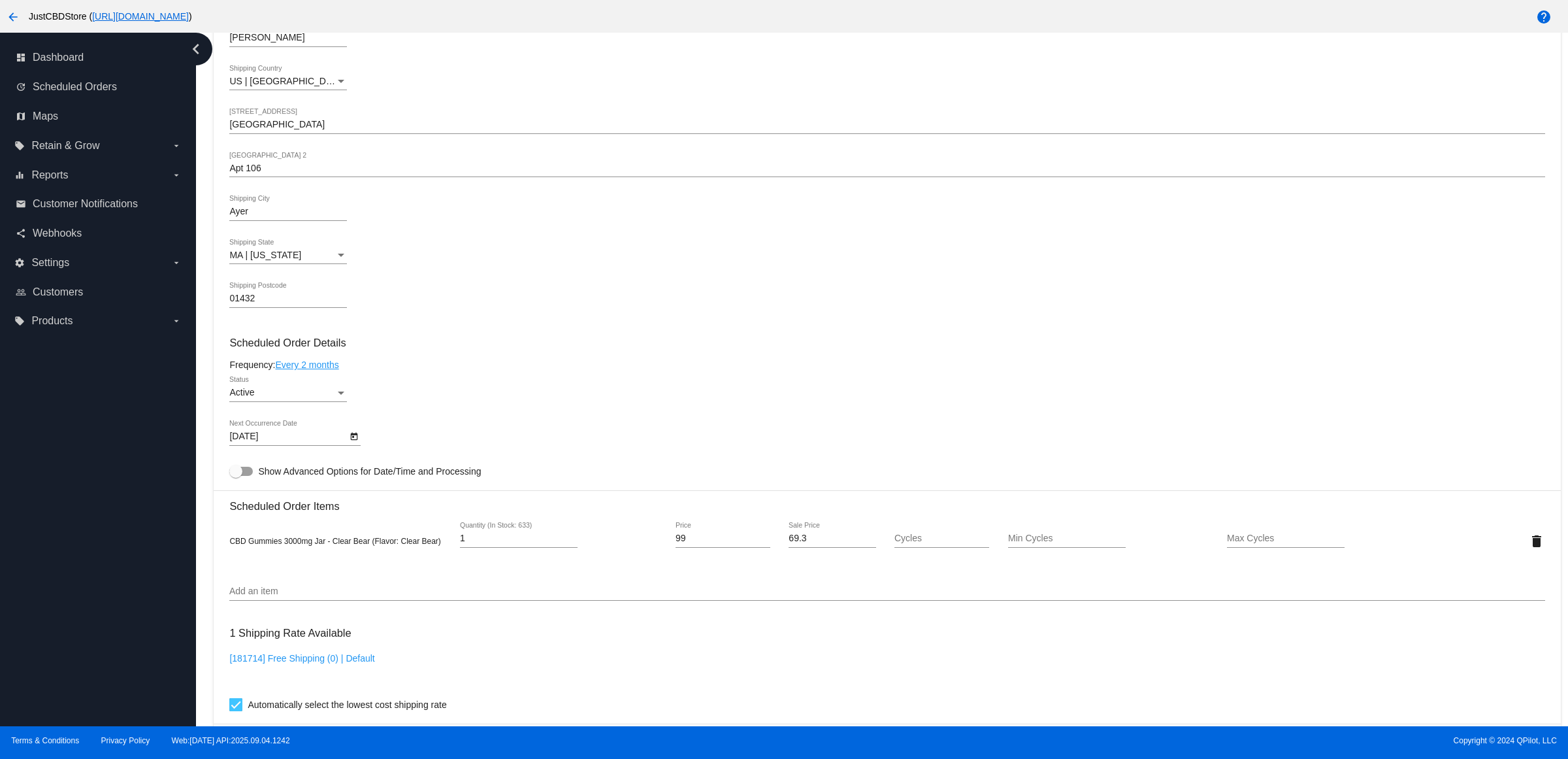
scroll to position [449, 0]
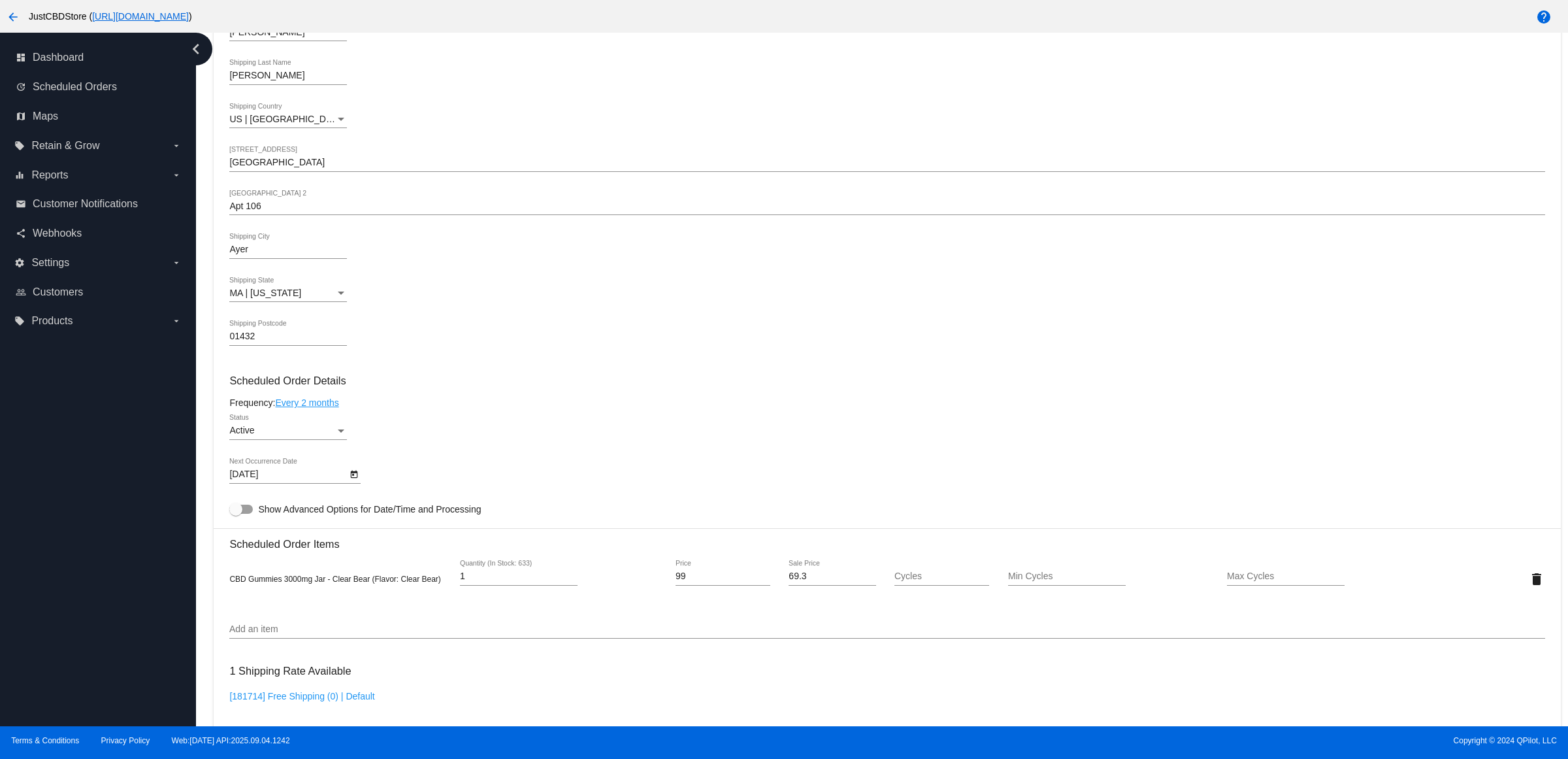
click at [358, 479] on icon "Open calendar" at bounding box center [355, 474] width 7 height 8
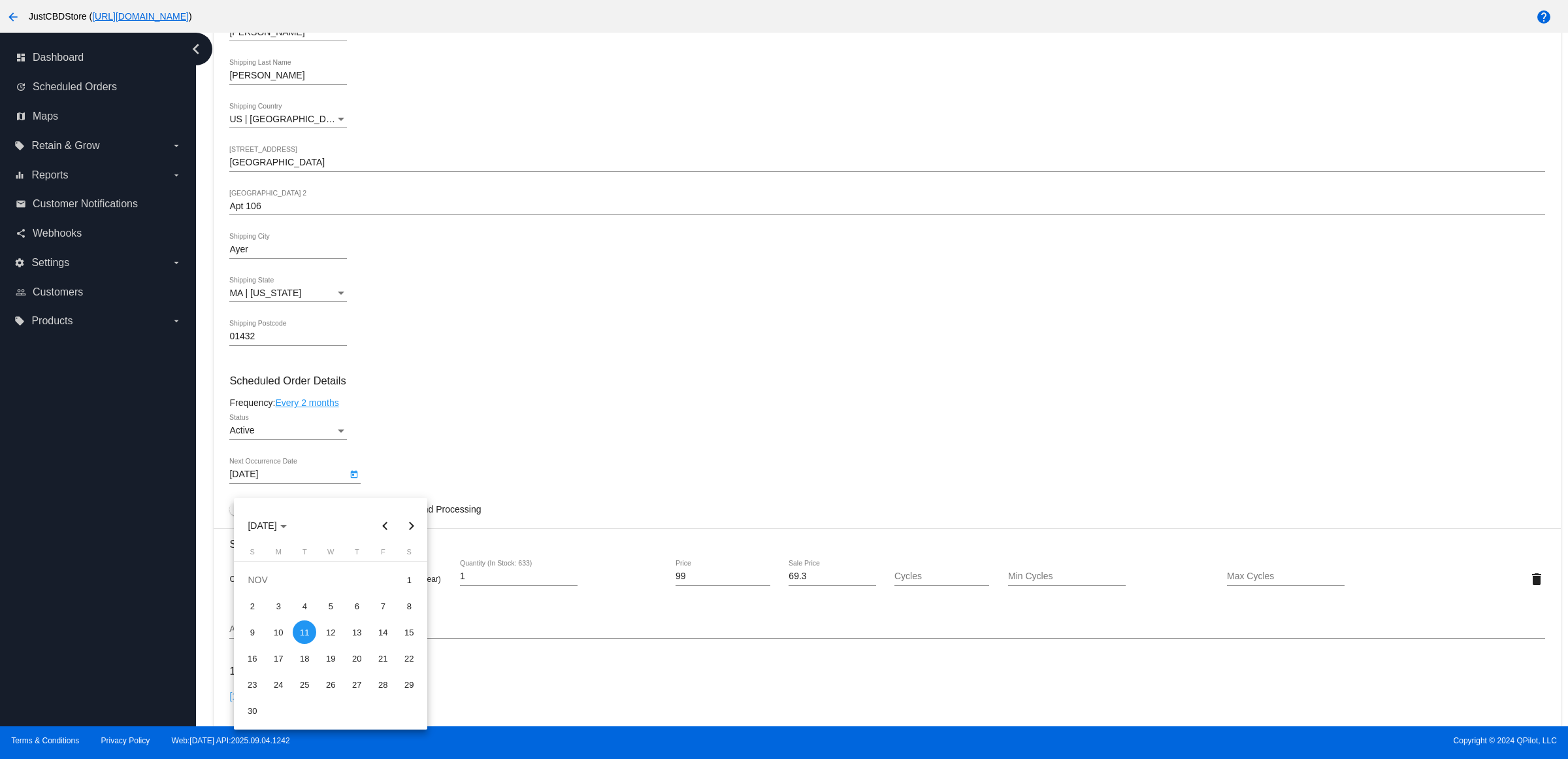
click at [520, 381] on div at bounding box center [784, 379] width 1568 height 759
